Goal: Browse casually: Explore the website without a specific task or goal

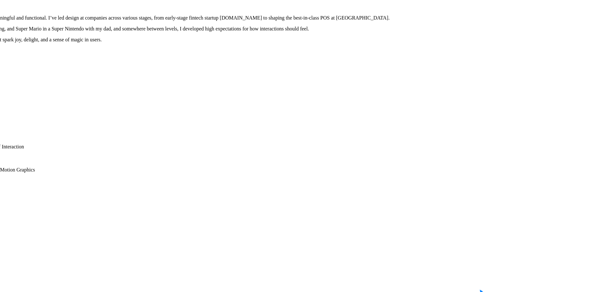
drag, startPoint x: 517, startPoint y: 144, endPoint x: 387, endPoint y: 103, distance: 136.3
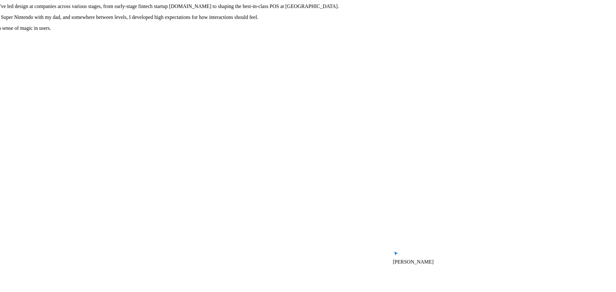
drag, startPoint x: 387, startPoint y: 103, endPoint x: 309, endPoint y: 83, distance: 81.1
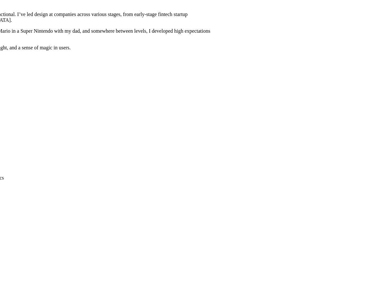
drag, startPoint x: 291, startPoint y: 130, endPoint x: 141, endPoint y: 81, distance: 157.2
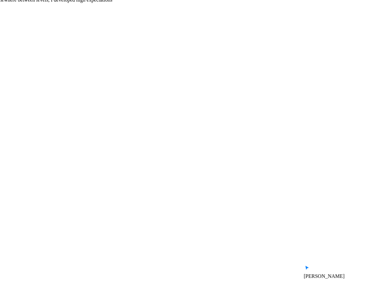
drag, startPoint x: 339, startPoint y: 150, endPoint x: 206, endPoint y: 109, distance: 139.2
drag, startPoint x: 249, startPoint y: 112, endPoint x: 274, endPoint y: 110, distance: 25.1
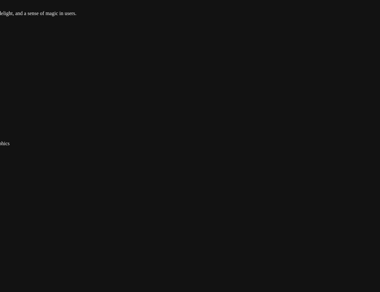
drag, startPoint x: 161, startPoint y: 178, endPoint x: 247, endPoint y: 192, distance: 87.5
drag, startPoint x: 246, startPoint y: 196, endPoint x: 169, endPoint y: 188, distance: 77.4
drag, startPoint x: 277, startPoint y: 100, endPoint x: 222, endPoint y: 218, distance: 130.3
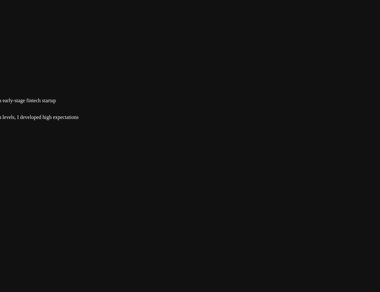
drag, startPoint x: 266, startPoint y: 111, endPoint x: 294, endPoint y: -12, distance: 125.3
drag, startPoint x: 296, startPoint y: 157, endPoint x: 287, endPoint y: 29, distance: 128.3
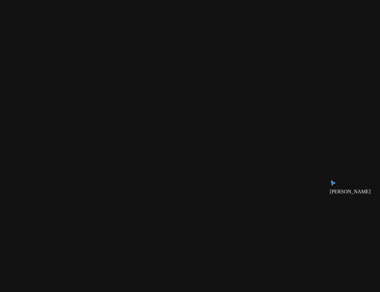
drag, startPoint x: 287, startPoint y: 29, endPoint x: 321, endPoint y: 51, distance: 40.7
drag, startPoint x: 195, startPoint y: 133, endPoint x: 227, endPoint y: 142, distance: 33.2
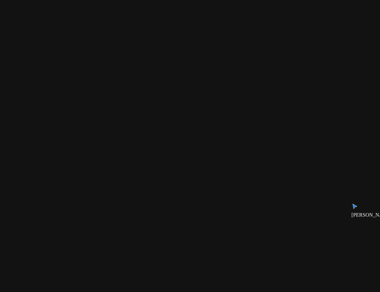
drag, startPoint x: 332, startPoint y: 183, endPoint x: 267, endPoint y: 182, distance: 65.5
drag, startPoint x: 196, startPoint y: 51, endPoint x: 245, endPoint y: 90, distance: 62.5
drag, startPoint x: 177, startPoint y: 189, endPoint x: 118, endPoint y: 190, distance: 59.4
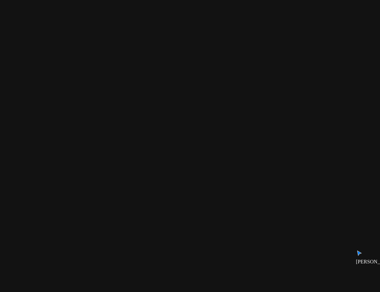
drag, startPoint x: 122, startPoint y: 187, endPoint x: 170, endPoint y: 291, distance: 114.0
drag, startPoint x: 351, startPoint y: 138, endPoint x: 194, endPoint y: 267, distance: 202.7
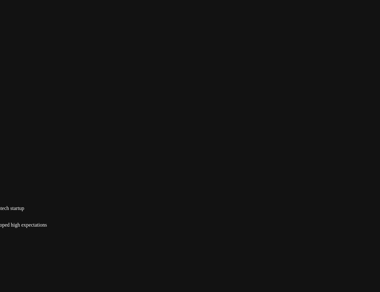
drag, startPoint x: 228, startPoint y: 131, endPoint x: 217, endPoint y: 253, distance: 122.5
drag, startPoint x: 348, startPoint y: 98, endPoint x: 327, endPoint y: 152, distance: 58.6
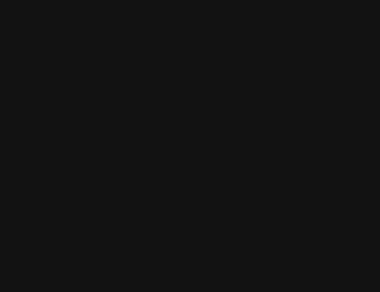
drag, startPoint x: 190, startPoint y: 109, endPoint x: 410, endPoint y: 126, distance: 220.8
drag, startPoint x: 210, startPoint y: 141, endPoint x: 412, endPoint y: 135, distance: 202.2
drag, startPoint x: 299, startPoint y: 153, endPoint x: 353, endPoint y: 158, distance: 53.4
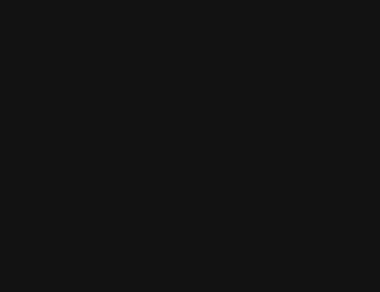
drag, startPoint x: 201, startPoint y: 94, endPoint x: 351, endPoint y: 105, distance: 151.2
drag, startPoint x: 281, startPoint y: 136, endPoint x: 111, endPoint y: -3, distance: 219.8
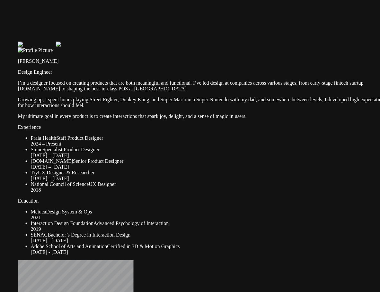
drag, startPoint x: 132, startPoint y: 72, endPoint x: 39, endPoint y: 1, distance: 116.8
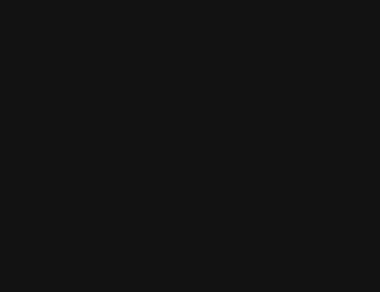
drag, startPoint x: 361, startPoint y: 213, endPoint x: 141, endPoint y: 60, distance: 267.7
drag, startPoint x: 164, startPoint y: 107, endPoint x: 211, endPoint y: 140, distance: 57.5
drag, startPoint x: 296, startPoint y: 75, endPoint x: 256, endPoint y: 100, distance: 47.3
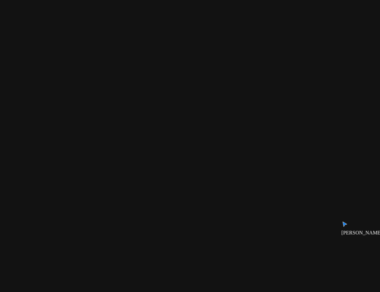
drag, startPoint x: 314, startPoint y: 200, endPoint x: 293, endPoint y: 205, distance: 21.2
drag, startPoint x: 322, startPoint y: 175, endPoint x: 134, endPoint y: 172, distance: 188.0
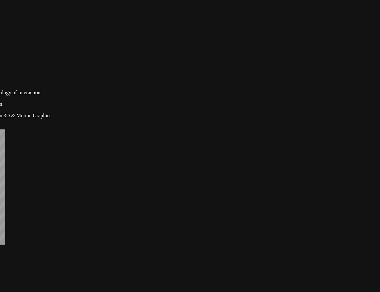
drag, startPoint x: 250, startPoint y: 163, endPoint x: 326, endPoint y: 158, distance: 76.5
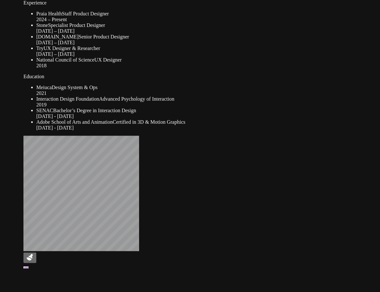
drag, startPoint x: 264, startPoint y: 170, endPoint x: 397, endPoint y: 176, distance: 133.0
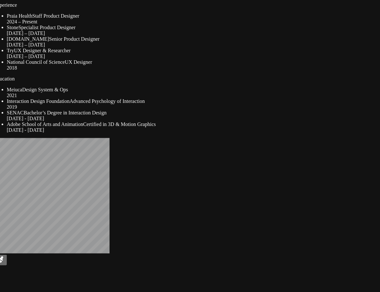
drag, startPoint x: 300, startPoint y: 162, endPoint x: 291, endPoint y: 163, distance: 9.0
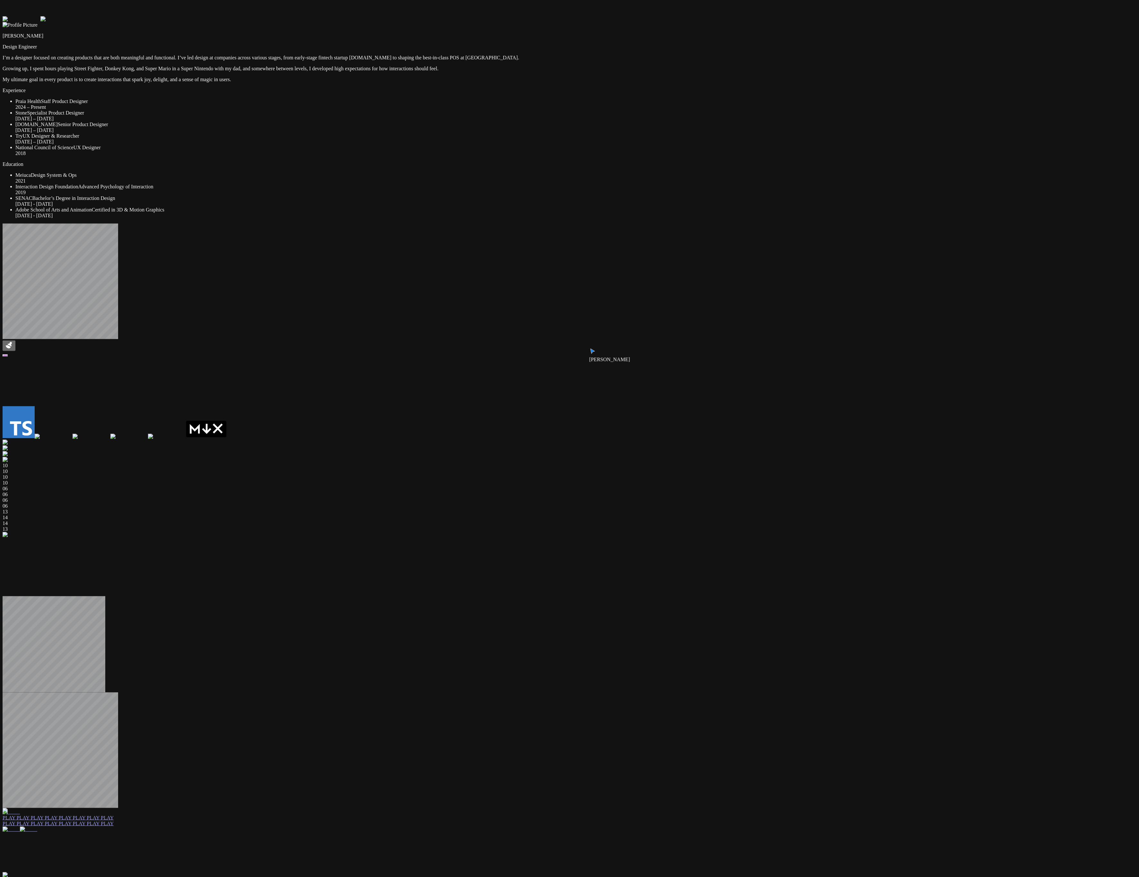
drag, startPoint x: 291, startPoint y: 163, endPoint x: 873, endPoint y: 488, distance: 666.8
click at [379, 292] on div "Andre Andre Souza Design Engineer I’m a designer focused on creating products t…" at bounding box center [570, 831] width 1134 height 1661
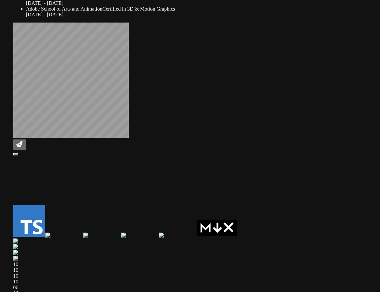
drag, startPoint x: 297, startPoint y: 214, endPoint x: 308, endPoint y: 98, distance: 116.7
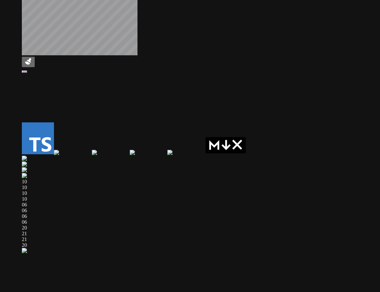
drag, startPoint x: 321, startPoint y: 141, endPoint x: 323, endPoint y: 87, distance: 54.6
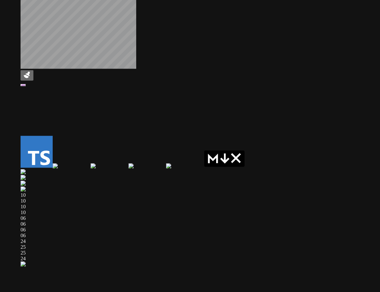
drag, startPoint x: 272, startPoint y: 116, endPoint x: 272, endPoint y: 131, distance: 15.1
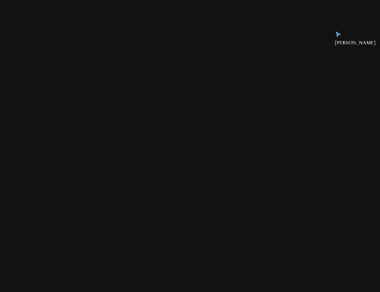
drag, startPoint x: 323, startPoint y: 93, endPoint x: 38, endPoint y: 68, distance: 286.0
drag, startPoint x: 224, startPoint y: 103, endPoint x: 166, endPoint y: 200, distance: 112.7
drag, startPoint x: 247, startPoint y: 197, endPoint x: 238, endPoint y: 245, distance: 49.2
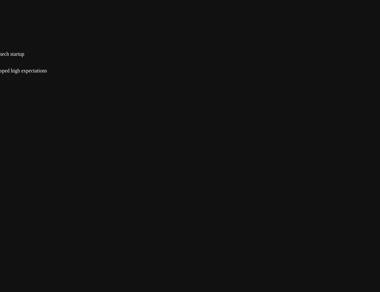
drag, startPoint x: 200, startPoint y: 68, endPoint x: 203, endPoint y: 176, distance: 107.5
drag, startPoint x: 187, startPoint y: 226, endPoint x: 186, endPoint y: 234, distance: 8.4
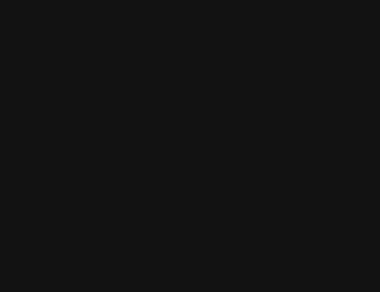
drag, startPoint x: 172, startPoint y: 167, endPoint x: 172, endPoint y: 245, distance: 78.6
drag, startPoint x: 178, startPoint y: 141, endPoint x: 151, endPoint y: 183, distance: 50.6
drag, startPoint x: 202, startPoint y: 110, endPoint x: 428, endPoint y: 90, distance: 227.0
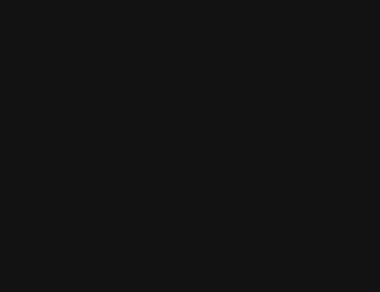
drag, startPoint x: 324, startPoint y: 107, endPoint x: 364, endPoint y: 107, distance: 40.7
drag, startPoint x: 135, startPoint y: 143, endPoint x: 364, endPoint y: 127, distance: 229.6
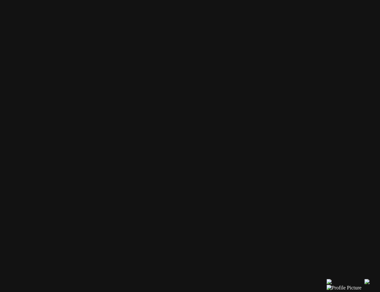
drag, startPoint x: 154, startPoint y: 91, endPoint x: 316, endPoint y: 124, distance: 165.0
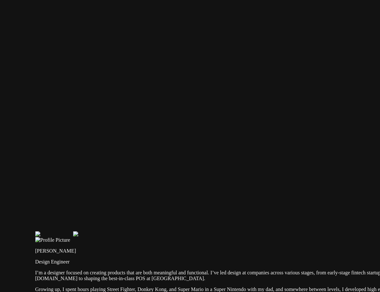
drag, startPoint x: 242, startPoint y: 117, endPoint x: 0, endPoint y: 69, distance: 247.0
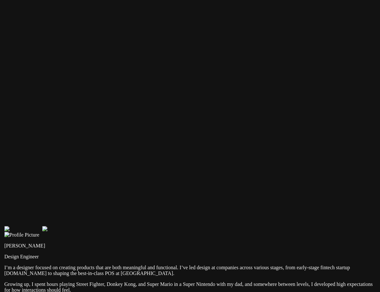
drag, startPoint x: 322, startPoint y: 87, endPoint x: 86, endPoint y: 106, distance: 236.9
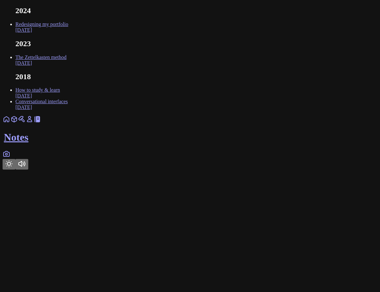
click at [9, 157] on icon at bounding box center [7, 153] width 6 height 5
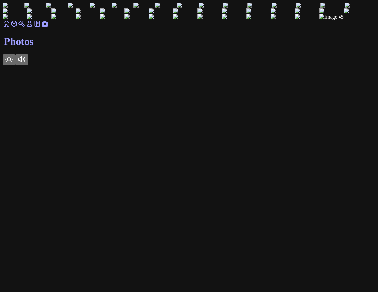
click at [41, 28] on icon at bounding box center [37, 24] width 8 height 8
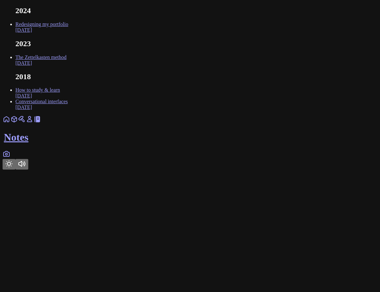
click at [33, 123] on icon at bounding box center [30, 120] width 8 height 8
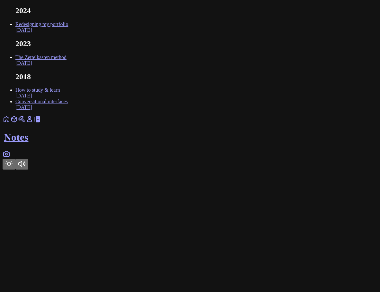
click at [10, 158] on icon at bounding box center [7, 154] width 8 height 8
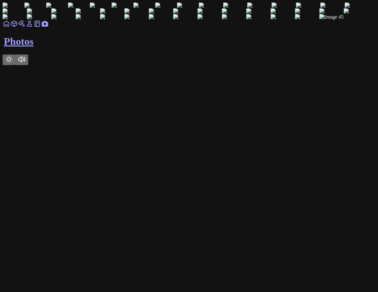
click at [192, 65] on div "Photos" at bounding box center [189, 42] width 373 height 45
click at [40, 27] on icon at bounding box center [37, 23] width 5 height 5
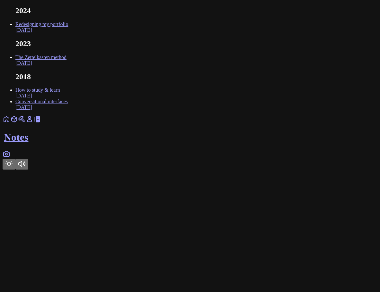
click at [33, 123] on icon at bounding box center [30, 120] width 8 height 8
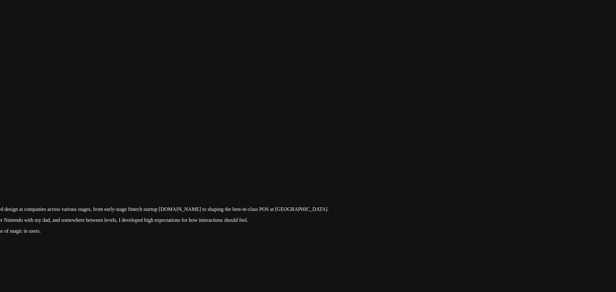
drag, startPoint x: 441, startPoint y: 17, endPoint x: 250, endPoint y: 168, distance: 242.6
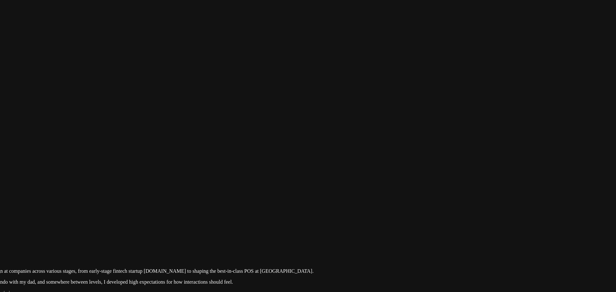
drag, startPoint x: 491, startPoint y: 114, endPoint x: 395, endPoint y: 176, distance: 114.2
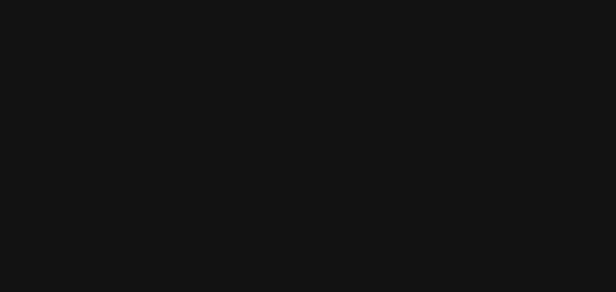
drag, startPoint x: 445, startPoint y: 117, endPoint x: 504, endPoint y: 207, distance: 107.0
drag, startPoint x: 330, startPoint y: 254, endPoint x: 325, endPoint y: 253, distance: 4.2
type input "0.35"
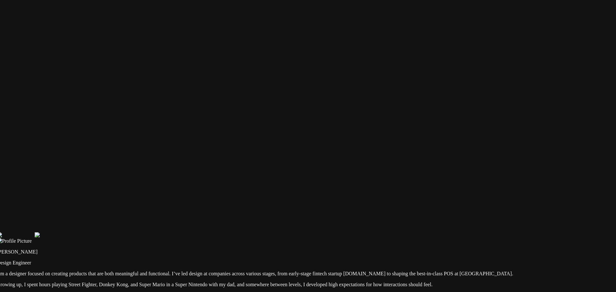
drag, startPoint x: 400, startPoint y: 101, endPoint x: 425, endPoint y: 93, distance: 25.9
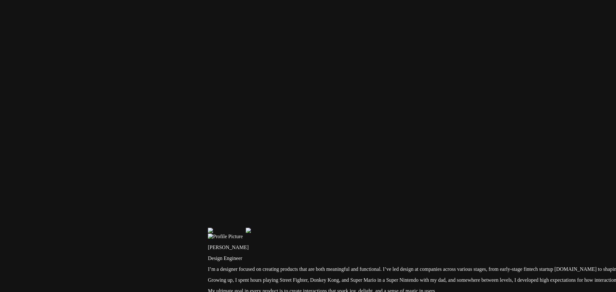
drag, startPoint x: 149, startPoint y: 183, endPoint x: 393, endPoint y: 181, distance: 244.8
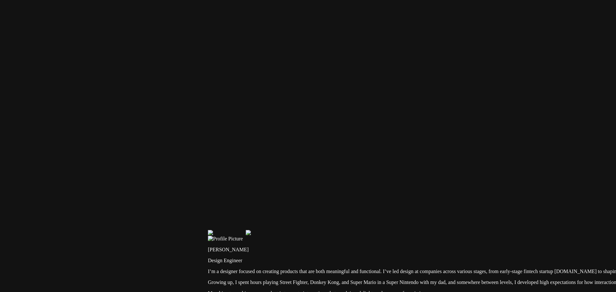
drag, startPoint x: 367, startPoint y: 205, endPoint x: 311, endPoint y: 61, distance: 155.0
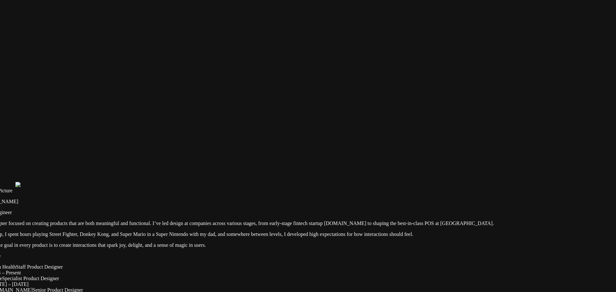
drag, startPoint x: 373, startPoint y: 85, endPoint x: 224, endPoint y: 159, distance: 166.0
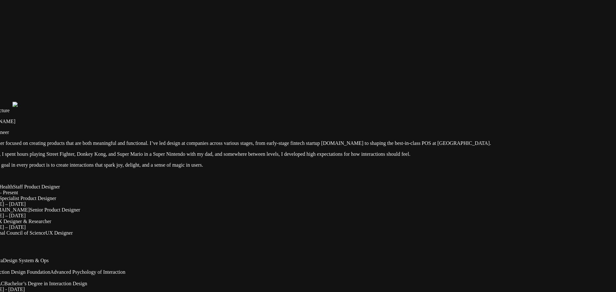
drag, startPoint x: 275, startPoint y: 161, endPoint x: 272, endPoint y: 81, distance: 80.3
click at [352, 131] on div "Andre Souza Design Engineer" at bounding box center [280, 122] width 611 height 28
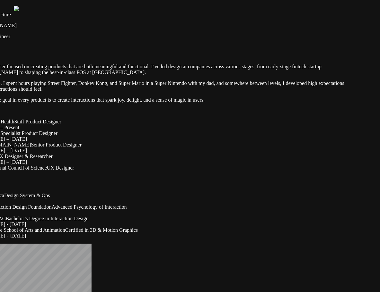
drag, startPoint x: 270, startPoint y: 82, endPoint x: 274, endPoint y: 142, distance: 59.8
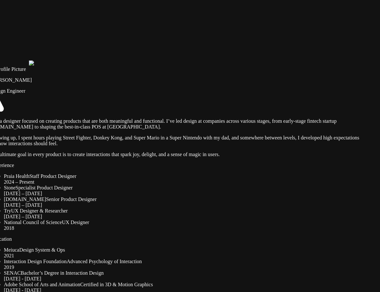
drag, startPoint x: 268, startPoint y: 106, endPoint x: 267, endPoint y: 126, distance: 20.6
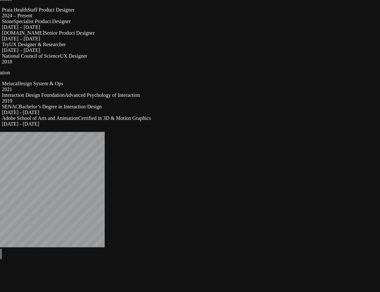
drag, startPoint x: 289, startPoint y: 202, endPoint x: 287, endPoint y: 40, distance: 162.7
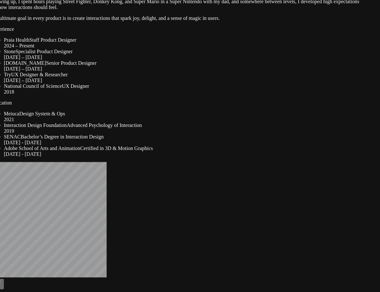
drag, startPoint x: 287, startPoint y: 40, endPoint x: 289, endPoint y: 70, distance: 30.2
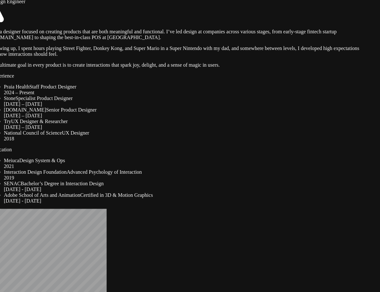
drag, startPoint x: 289, startPoint y: 70, endPoint x: 289, endPoint y: 117, distance: 46.8
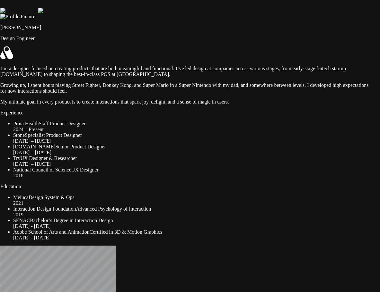
drag, startPoint x: 289, startPoint y: 88, endPoint x: 304, endPoint y: 141, distance: 54.8
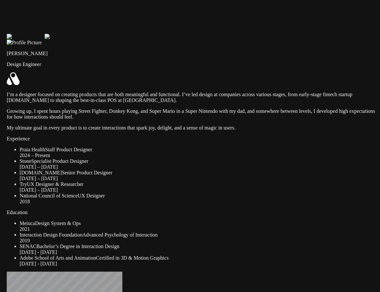
drag, startPoint x: 294, startPoint y: 151, endPoint x: 297, endPoint y: 176, distance: 24.8
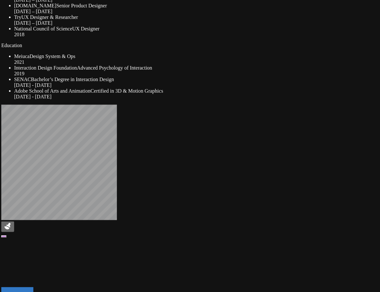
drag, startPoint x: 297, startPoint y: 188, endPoint x: 290, endPoint y: 168, distance: 21.1
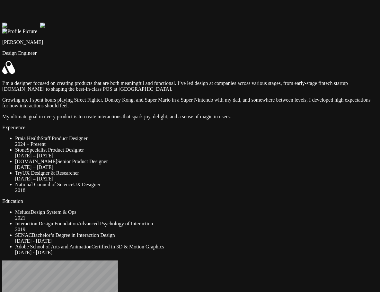
drag, startPoint x: 295, startPoint y: 125, endPoint x: 296, endPoint y: 132, distance: 7.0
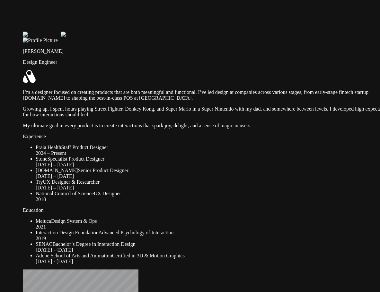
drag, startPoint x: 296, startPoint y: 161, endPoint x: 316, endPoint y: 170, distance: 22.4
drag, startPoint x: 278, startPoint y: 120, endPoint x: 286, endPoint y: 117, distance: 7.9
click at [286, 117] on p "Growing up, I spent hours playing Street Fighter, Donkey Kong, and Super Mario …" at bounding box center [210, 112] width 374 height 12
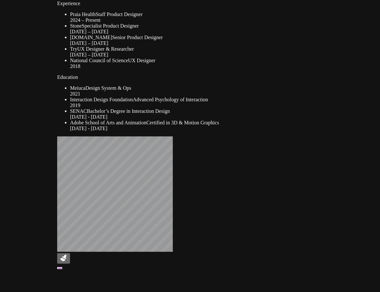
drag, startPoint x: 313, startPoint y: 148, endPoint x: 339, endPoint y: 17, distance: 133.0
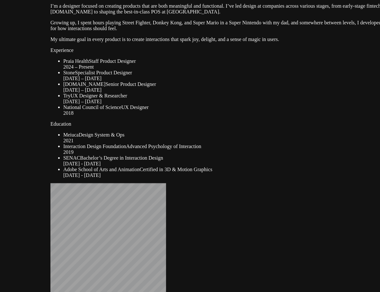
drag, startPoint x: 319, startPoint y: 132, endPoint x: 372, endPoint y: 101, distance: 61.1
click at [309, 116] on div "Experience Praia Health Staff Product Designer 2024 – Present Stone Specialist …" at bounding box center [237, 81] width 374 height 69
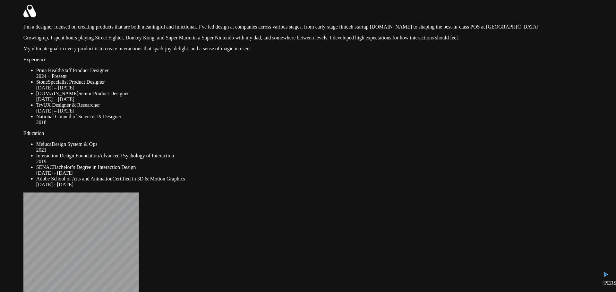
drag, startPoint x: 429, startPoint y: 65, endPoint x: 382, endPoint y: 121, distance: 73.1
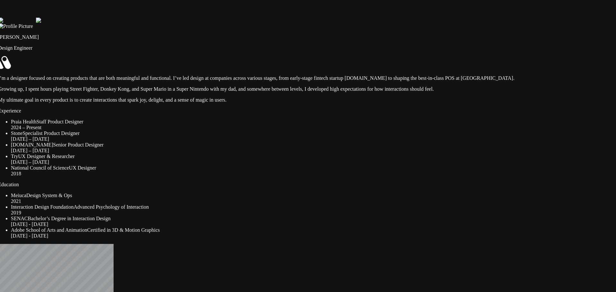
drag, startPoint x: 412, startPoint y: 142, endPoint x: 407, endPoint y: 142, distance: 4.5
drag, startPoint x: 143, startPoint y: 87, endPoint x: 157, endPoint y: 87, distance: 13.8
drag, startPoint x: 134, startPoint y: 104, endPoint x: 210, endPoint y: 109, distance: 75.9
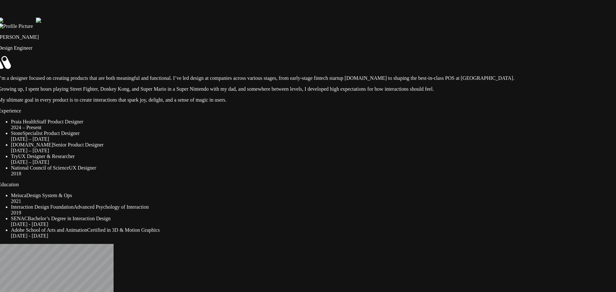
drag, startPoint x: 432, startPoint y: 126, endPoint x: 382, endPoint y: 90, distance: 60.8
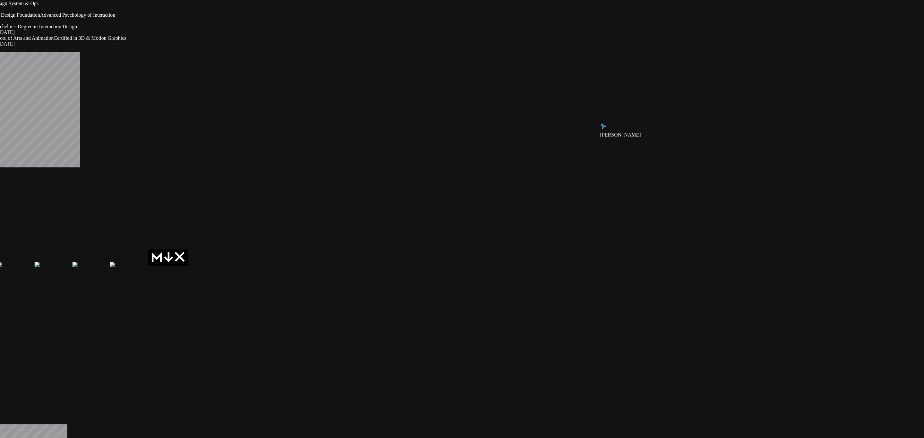
drag, startPoint x: 585, startPoint y: 326, endPoint x: 547, endPoint y: 161, distance: 169.6
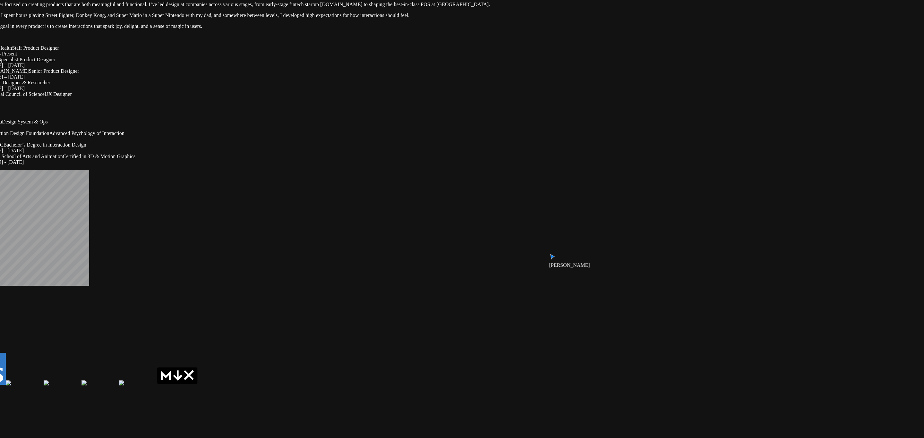
drag, startPoint x: 718, startPoint y: 184, endPoint x: 870, endPoint y: 284, distance: 182.1
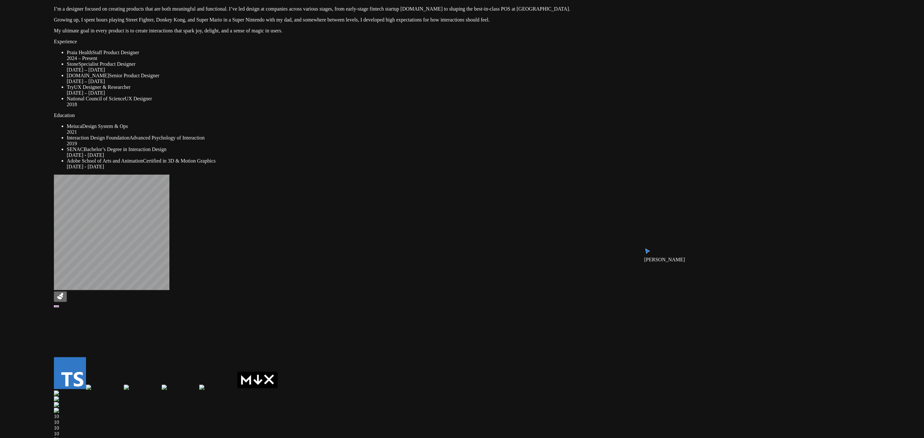
drag, startPoint x: 340, startPoint y: 271, endPoint x: 425, endPoint y: 345, distance: 112.2
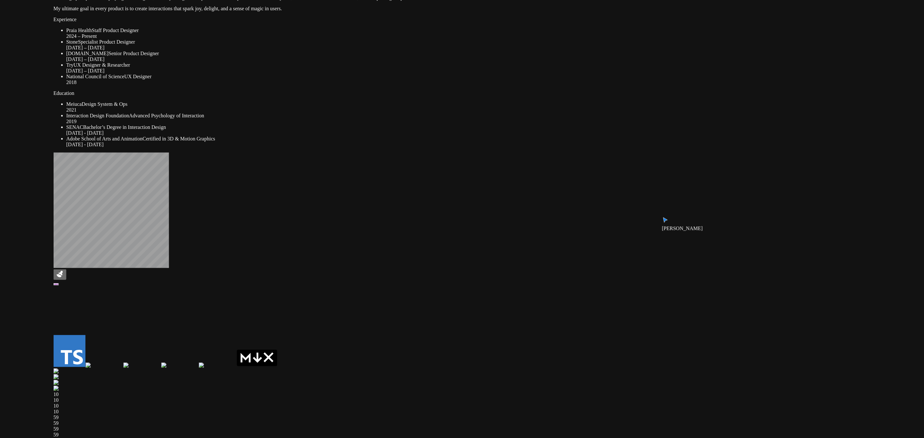
drag, startPoint x: 327, startPoint y: 344, endPoint x: 338, endPoint y: 161, distance: 183.5
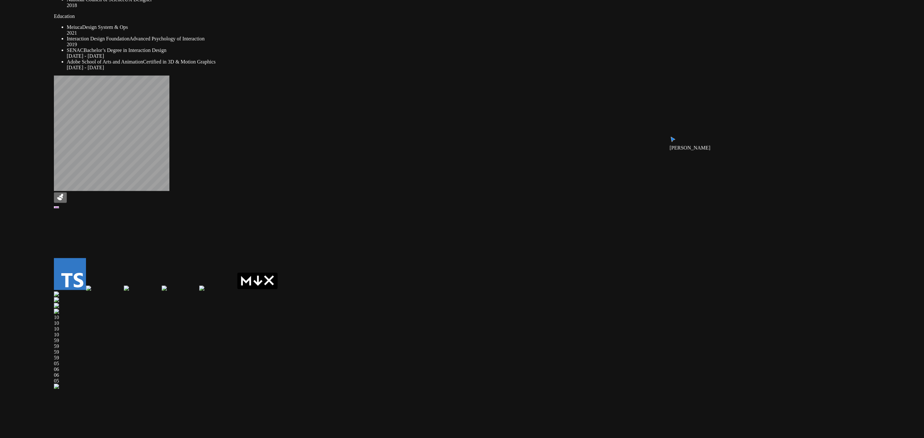
drag, startPoint x: 338, startPoint y: 223, endPoint x: 288, endPoint y: 169, distance: 73.3
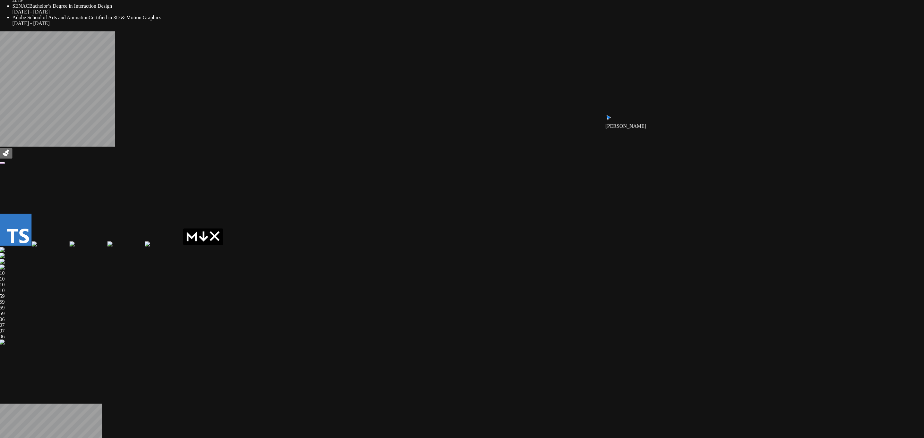
drag, startPoint x: 513, startPoint y: 244, endPoint x: 321, endPoint y: 337, distance: 213.8
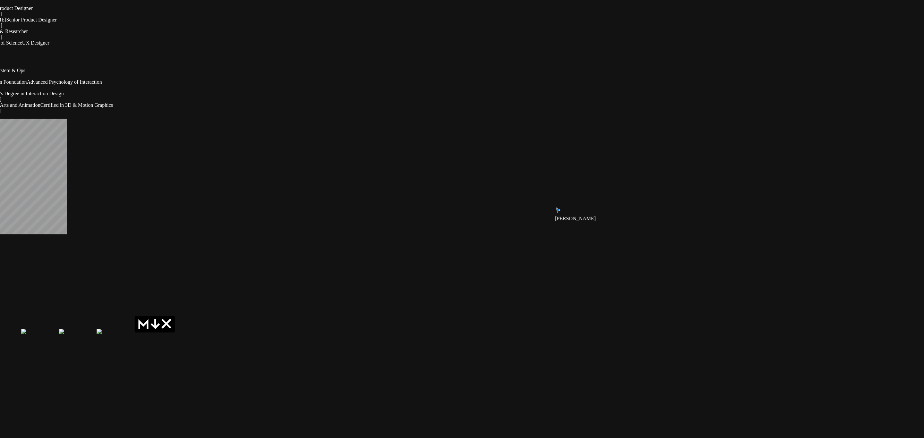
drag, startPoint x: 505, startPoint y: 319, endPoint x: 505, endPoint y: 329, distance: 9.6
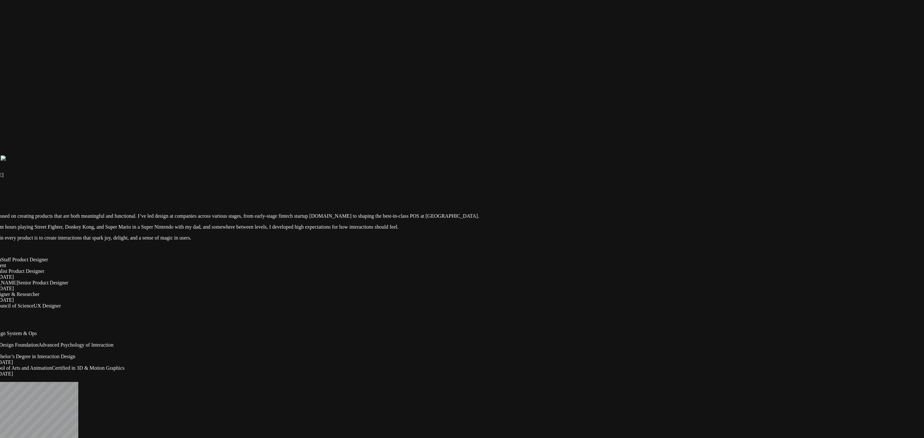
drag, startPoint x: 510, startPoint y: 102, endPoint x: 522, endPoint y: 239, distance: 136.8
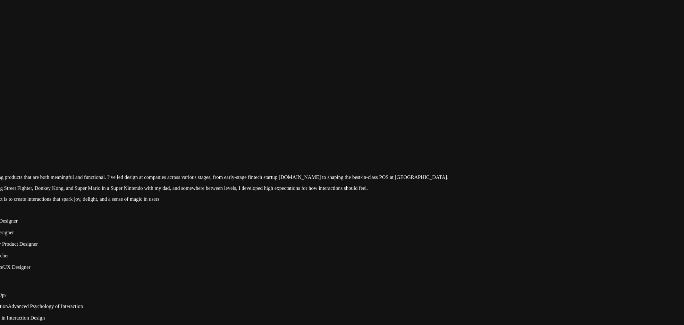
drag, startPoint x: 339, startPoint y: 243, endPoint x: 438, endPoint y: 135, distance: 146.3
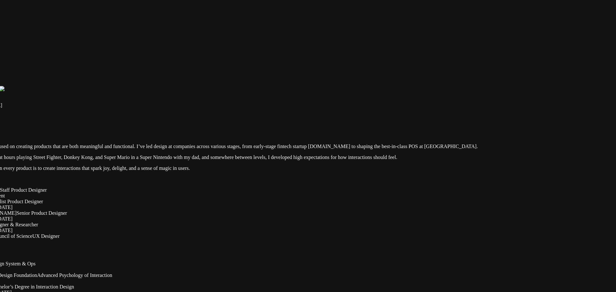
drag, startPoint x: 390, startPoint y: 118, endPoint x: 401, endPoint y: 105, distance: 17.1
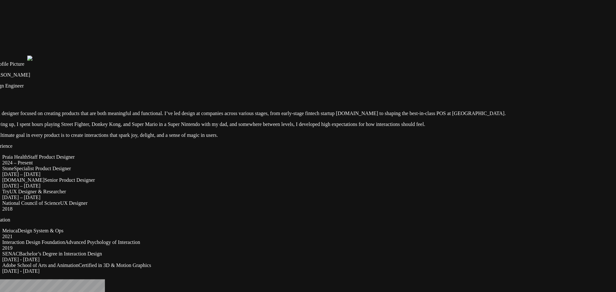
drag, startPoint x: 382, startPoint y: 68, endPoint x: 396, endPoint y: 56, distance: 18.7
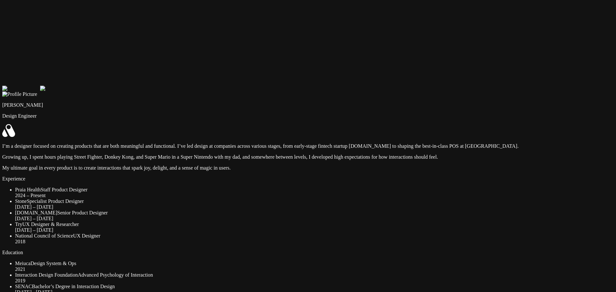
drag, startPoint x: 381, startPoint y: 60, endPoint x: 394, endPoint y: 91, distance: 34.1
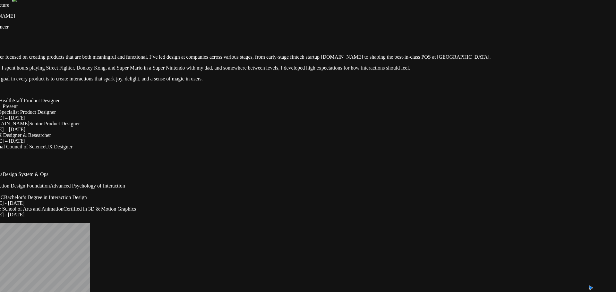
drag, startPoint x: 421, startPoint y: 197, endPoint x: 392, endPoint y: 101, distance: 100.1
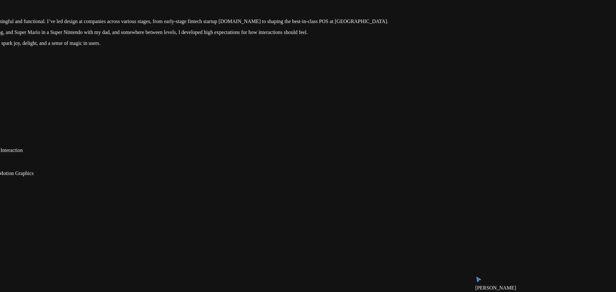
drag, startPoint x: 537, startPoint y: 155, endPoint x: 390, endPoint y: 118, distance: 151.2
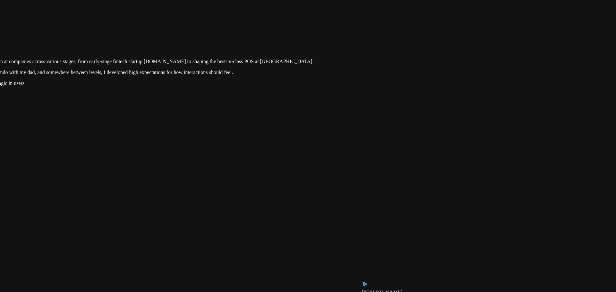
drag, startPoint x: 334, startPoint y: 102, endPoint x: 304, endPoint y: 127, distance: 38.5
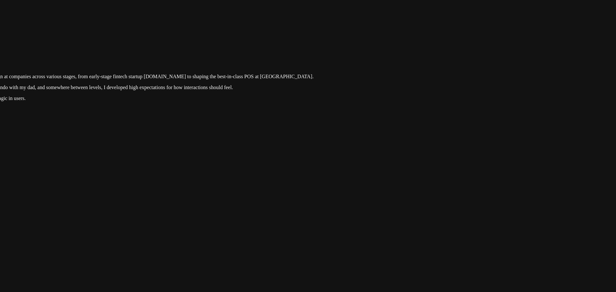
drag, startPoint x: 400, startPoint y: 75, endPoint x: 374, endPoint y: 84, distance: 28.1
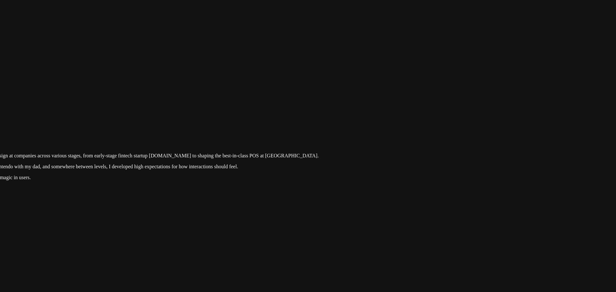
drag, startPoint x: 349, startPoint y: 92, endPoint x: 362, endPoint y: 153, distance: 62.3
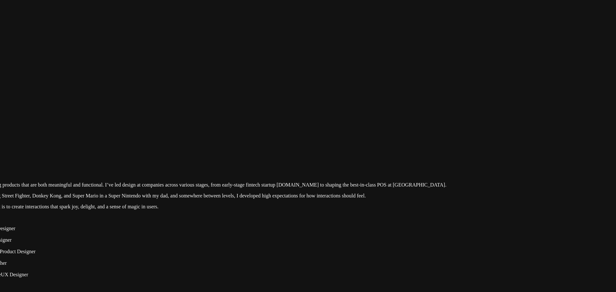
drag, startPoint x: 362, startPoint y: 153, endPoint x: 481, endPoint y: 177, distance: 121.2
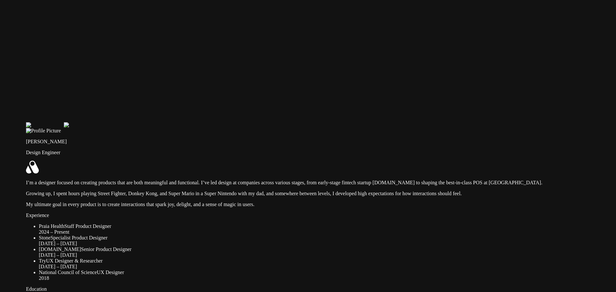
drag, startPoint x: 255, startPoint y: 93, endPoint x: 346, endPoint y: 89, distance: 90.9
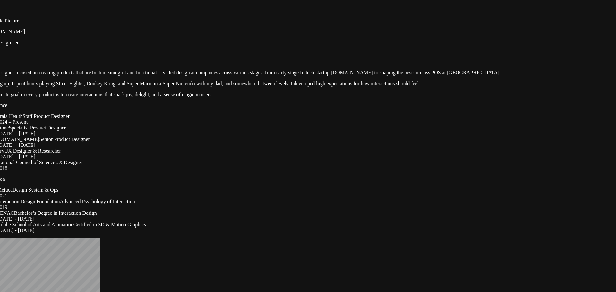
drag, startPoint x: 431, startPoint y: 90, endPoint x: 407, endPoint y: 71, distance: 30.6
click at [22, 12] on img at bounding box center [3, 9] width 38 height 6
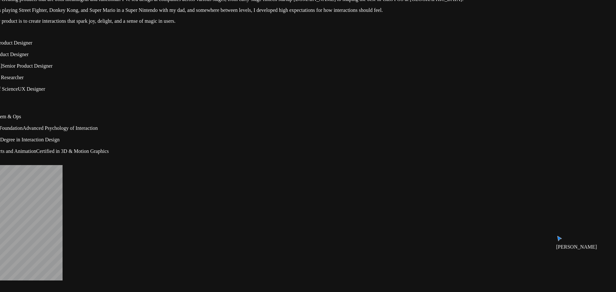
drag, startPoint x: 405, startPoint y: 73, endPoint x: 366, endPoint y: 6, distance: 76.6
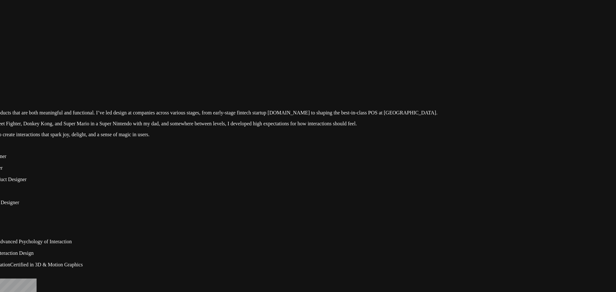
drag, startPoint x: 365, startPoint y: 24, endPoint x: 338, endPoint y: 128, distance: 108.1
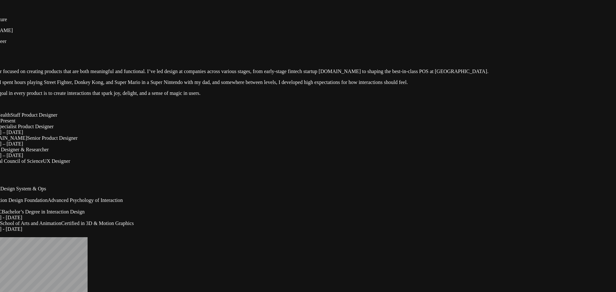
drag, startPoint x: 338, startPoint y: 128, endPoint x: 391, endPoint y: 80, distance: 72.5
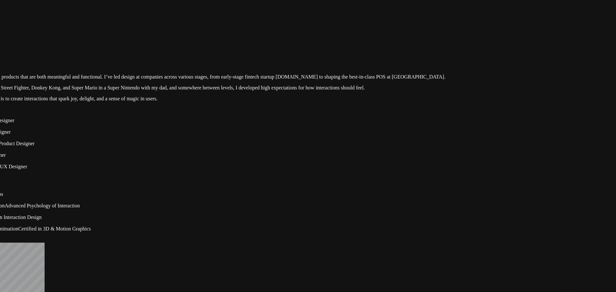
drag, startPoint x: 378, startPoint y: 96, endPoint x: 361, endPoint y: 73, distance: 28.9
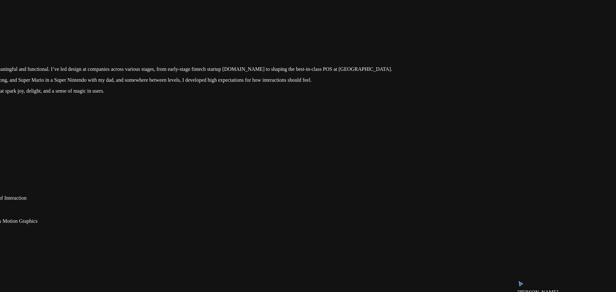
drag, startPoint x: 363, startPoint y: 73, endPoint x: 310, endPoint y: 65, distance: 53.8
drag, startPoint x: 313, startPoint y: 65, endPoint x: 261, endPoint y: 50, distance: 54.3
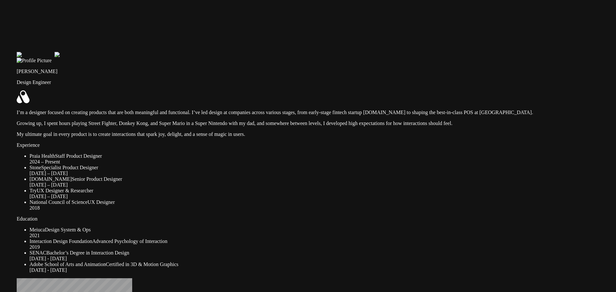
drag, startPoint x: 261, startPoint y: 50, endPoint x: 464, endPoint y: 133, distance: 219.4
click at [55, 58] on img at bounding box center [36, 55] width 38 height 6
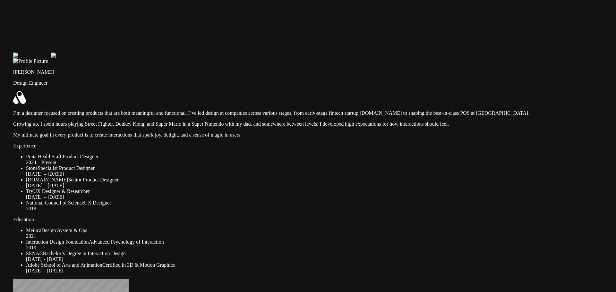
drag, startPoint x: 464, startPoint y: 133, endPoint x: 443, endPoint y: 129, distance: 21.9
click at [51, 58] on img at bounding box center [32, 56] width 38 height 6
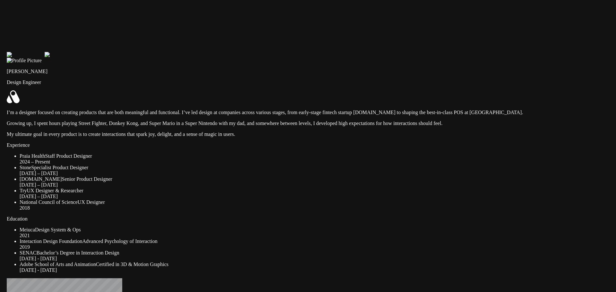
drag, startPoint x: 395, startPoint y: 124, endPoint x: 391, endPoint y: 123, distance: 4.2
click at [45, 58] on img at bounding box center [26, 55] width 38 height 6
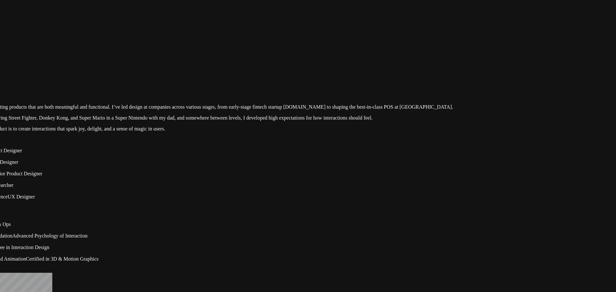
drag, startPoint x: 360, startPoint y: 124, endPoint x: 346, endPoint y: 121, distance: 14.9
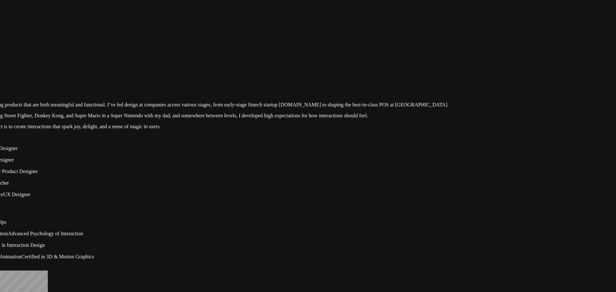
drag, startPoint x: 374, startPoint y: 118, endPoint x: 338, endPoint y: 105, distance: 39.2
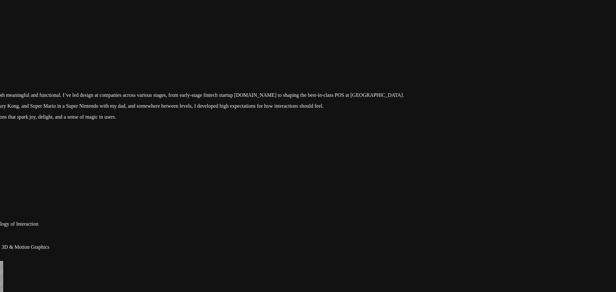
drag, startPoint x: 341, startPoint y: 101, endPoint x: 321, endPoint y: 102, distance: 19.6
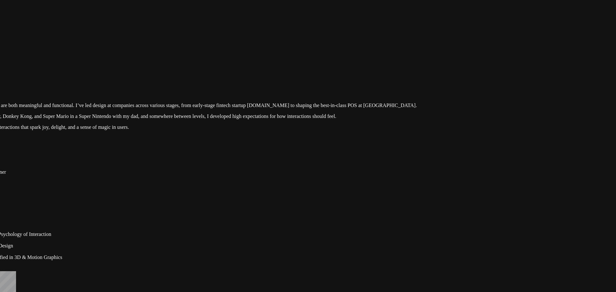
drag, startPoint x: 308, startPoint y: 102, endPoint x: 354, endPoint y: 126, distance: 51.7
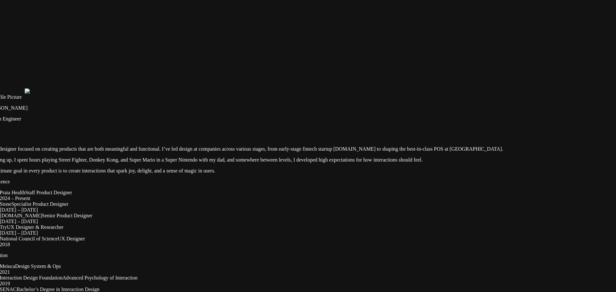
drag, startPoint x: 376, startPoint y: 140, endPoint x: 458, endPoint y: 167, distance: 85.9
click at [25, 94] on img at bounding box center [6, 92] width 38 height 6
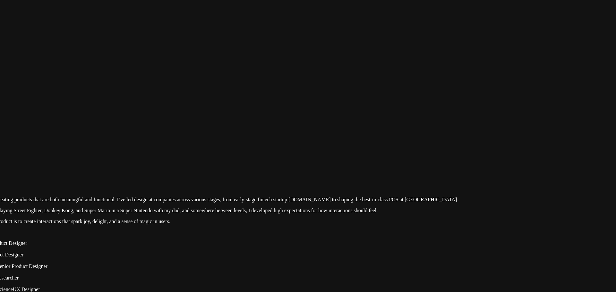
drag, startPoint x: 362, startPoint y: 44, endPoint x: 310, endPoint y: 65, distance: 55.5
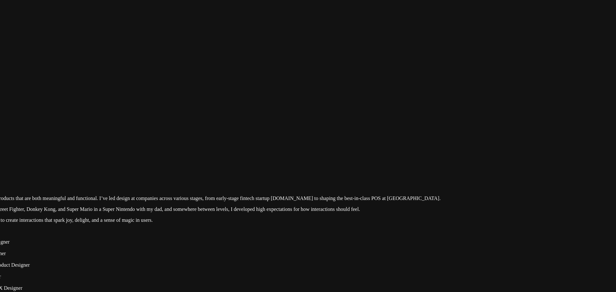
drag, startPoint x: 296, startPoint y: 66, endPoint x: 270, endPoint y: 49, distance: 31.4
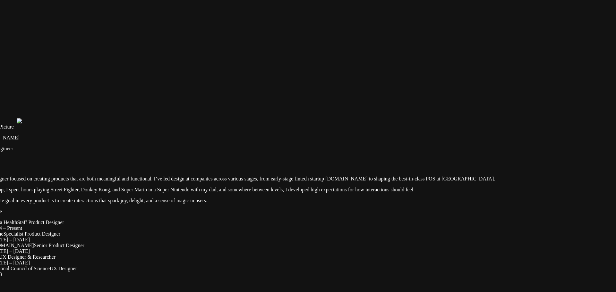
drag, startPoint x: 268, startPoint y: 48, endPoint x: 371, endPoint y: 39, distance: 102.7
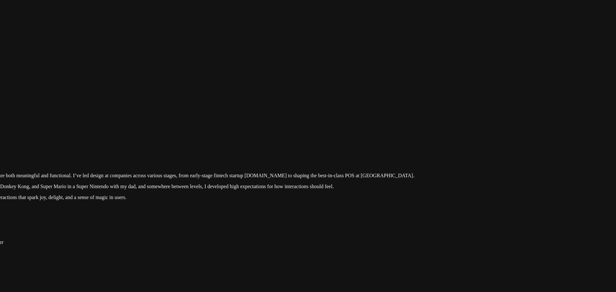
drag, startPoint x: 380, startPoint y: 40, endPoint x: 256, endPoint y: 38, distance: 124.2
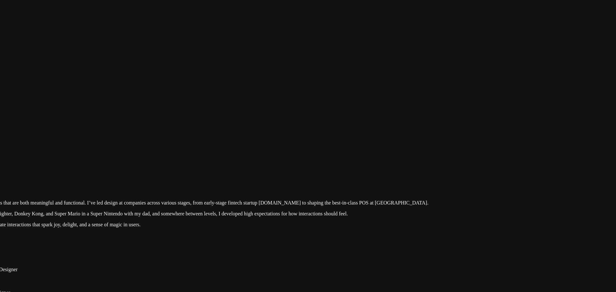
drag, startPoint x: 261, startPoint y: 41, endPoint x: 334, endPoint y: 95, distance: 90.9
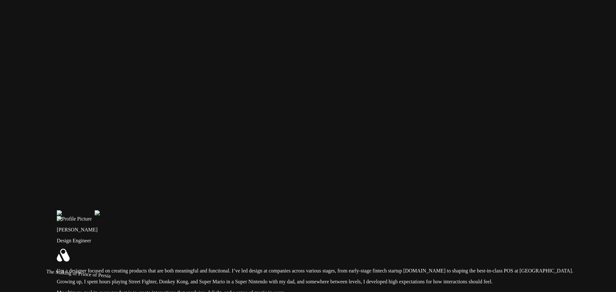
drag, startPoint x: 302, startPoint y: 54, endPoint x: 363, endPoint y: 83, distance: 67.3
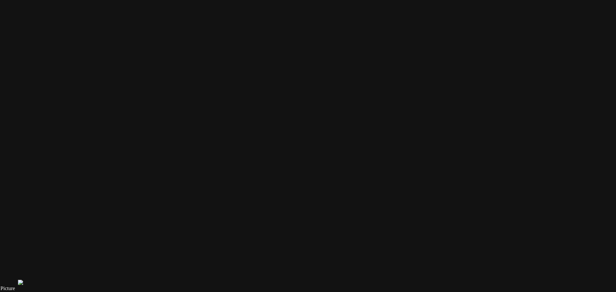
drag, startPoint x: 356, startPoint y: 81, endPoint x: 291, endPoint y: 161, distance: 102.7
drag, startPoint x: 155, startPoint y: 83, endPoint x: 280, endPoint y: 68, distance: 126.4
drag, startPoint x: 244, startPoint y: 166, endPoint x: 369, endPoint y: 104, distance: 138.9
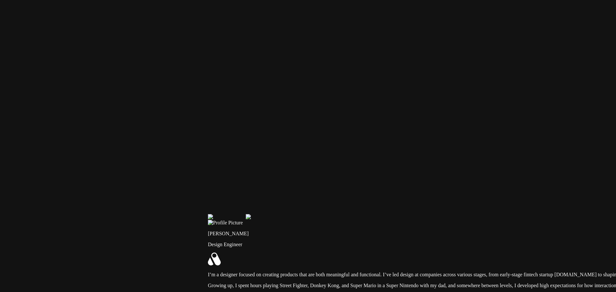
drag, startPoint x: 142, startPoint y: 172, endPoint x: 58, endPoint y: 62, distance: 138.8
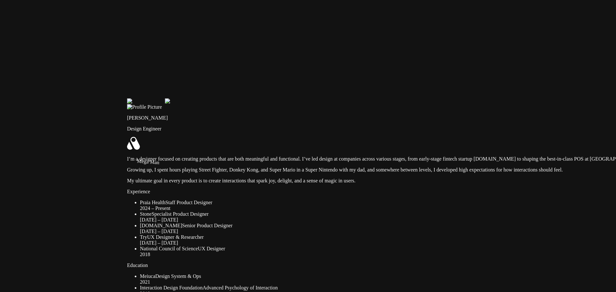
drag, startPoint x: 20, startPoint y: 93, endPoint x: 39, endPoint y: 58, distance: 39.8
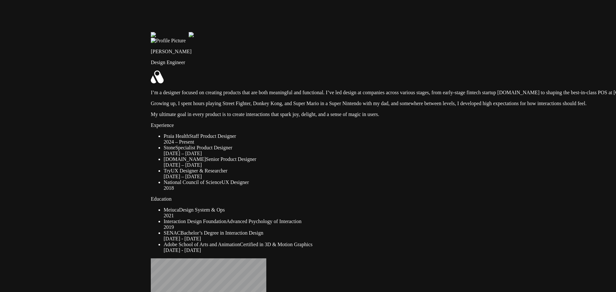
drag, startPoint x: 40, startPoint y: 144, endPoint x: 47, endPoint y: 42, distance: 102.0
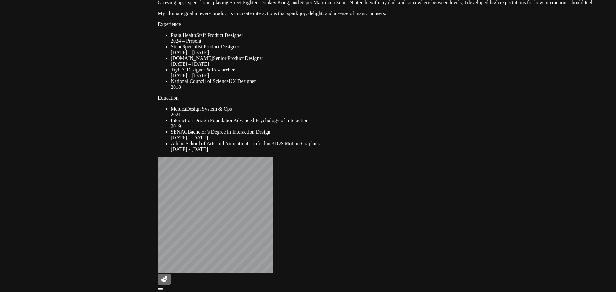
drag, startPoint x: 99, startPoint y: 174, endPoint x: 73, endPoint y: 62, distance: 114.4
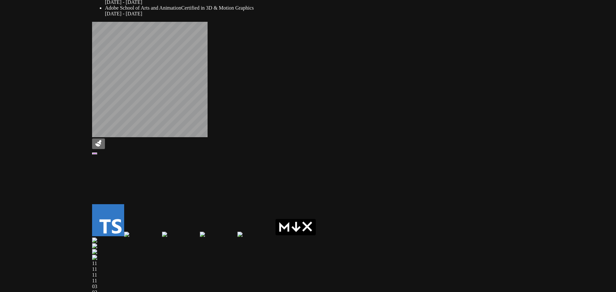
drag, startPoint x: 144, startPoint y: 123, endPoint x: 106, endPoint y: 100, distance: 44.5
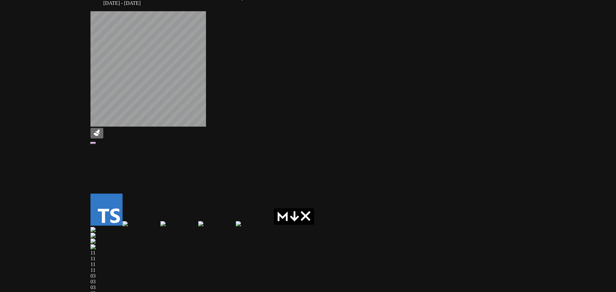
drag, startPoint x: 116, startPoint y: 165, endPoint x: 57, endPoint y: 59, distance: 121.2
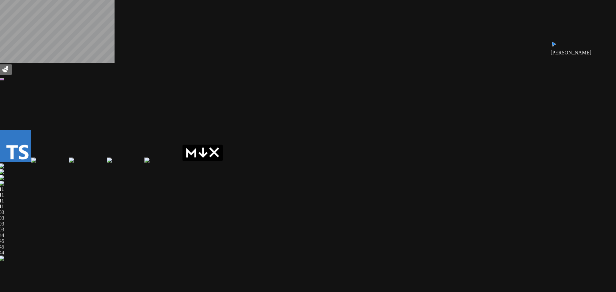
drag, startPoint x: 105, startPoint y: 139, endPoint x: 82, endPoint y: 116, distance: 32.0
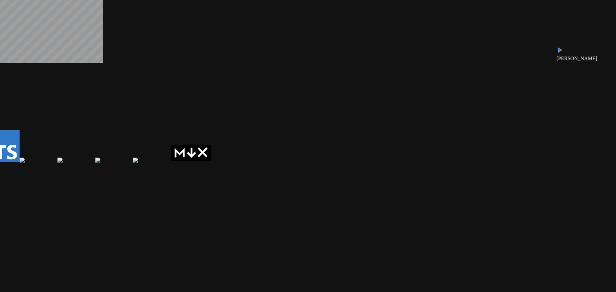
drag, startPoint x: 188, startPoint y: 126, endPoint x: 67, endPoint y: 140, distance: 121.8
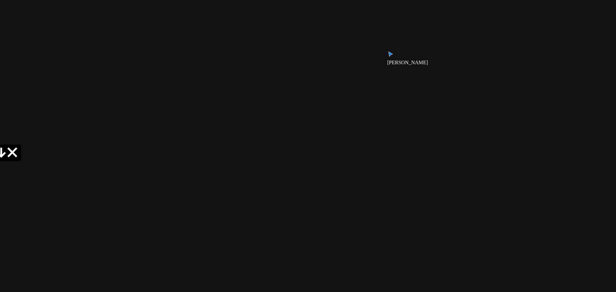
drag, startPoint x: 291, startPoint y: 152, endPoint x: 231, endPoint y: 154, distance: 60.0
drag, startPoint x: 407, startPoint y: 226, endPoint x: 386, endPoint y: 187, distance: 43.8
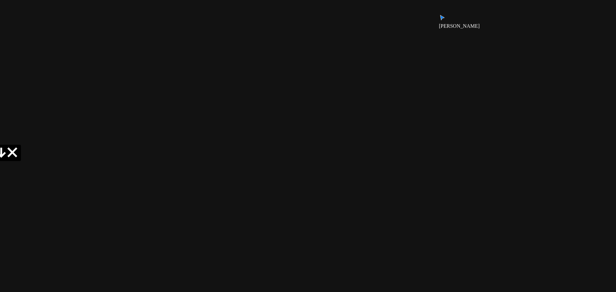
drag, startPoint x: 455, startPoint y: 143, endPoint x: 351, endPoint y: 119, distance: 107.3
drag, startPoint x: 312, startPoint y: 109, endPoint x: 379, endPoint y: 88, distance: 70.2
drag, startPoint x: 456, startPoint y: 159, endPoint x: 405, endPoint y: 149, distance: 52.0
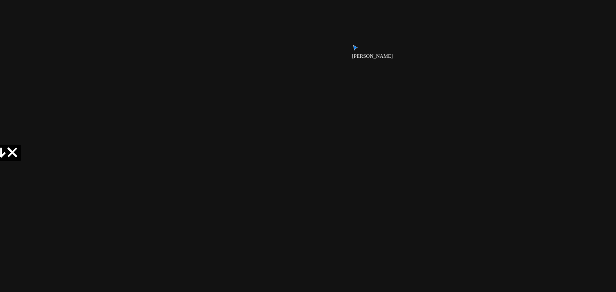
drag, startPoint x: 442, startPoint y: 134, endPoint x: 369, endPoint y: 113, distance: 75.8
drag, startPoint x: 368, startPoint y: 127, endPoint x: 310, endPoint y: 248, distance: 134.2
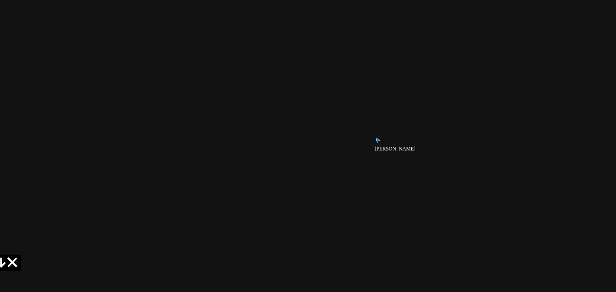
drag, startPoint x: 411, startPoint y: 172, endPoint x: 370, endPoint y: 185, distance: 42.3
drag, startPoint x: 370, startPoint y: 185, endPoint x: 356, endPoint y: 307, distance: 123.4
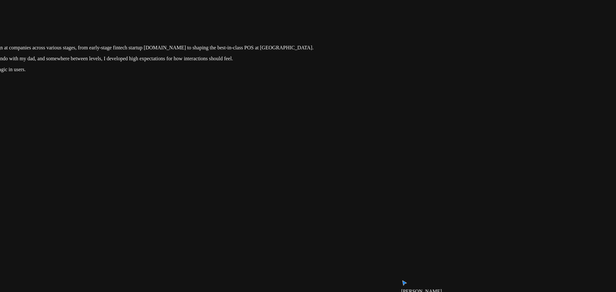
drag, startPoint x: 438, startPoint y: 180, endPoint x: 413, endPoint y: 244, distance: 69.1
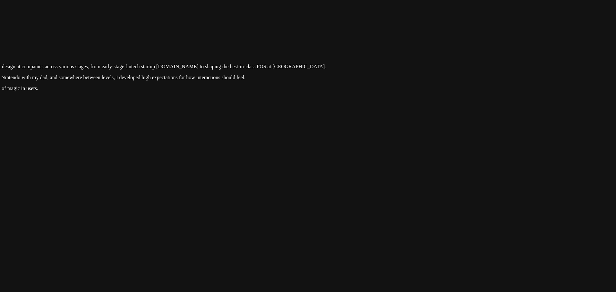
drag
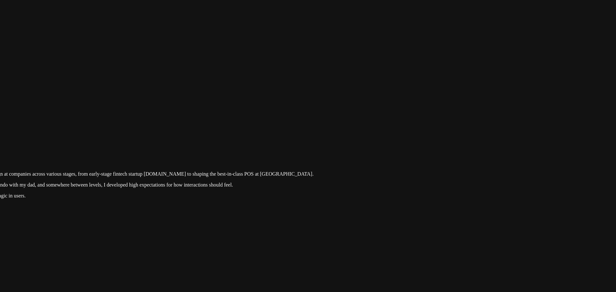
type input "0.11"
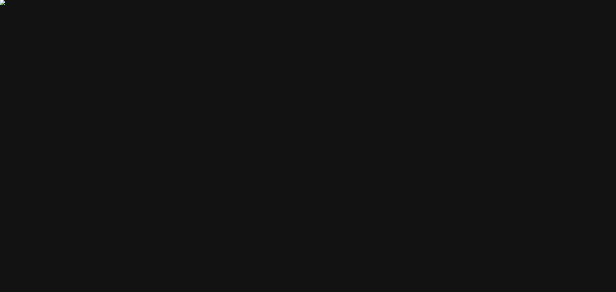
drag, startPoint x: 324, startPoint y: 253, endPoint x: 320, endPoint y: 253, distance: 4.2
type input "0.07"
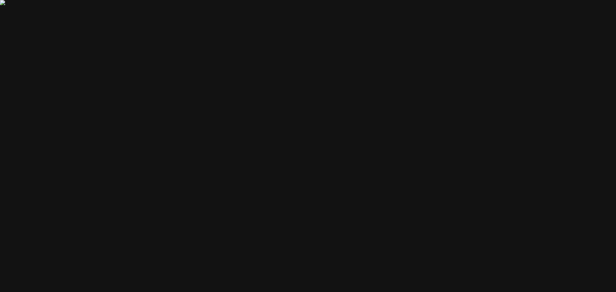
drag, startPoint x: 297, startPoint y: 131, endPoint x: 188, endPoint y: 114, distance: 111.1
drag, startPoint x: 362, startPoint y: 145, endPoint x: 356, endPoint y: 94, distance: 51.6
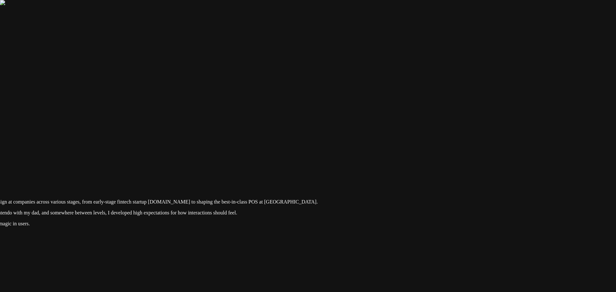
drag, startPoint x: 415, startPoint y: 184, endPoint x: 418, endPoint y: 100, distance: 84.1
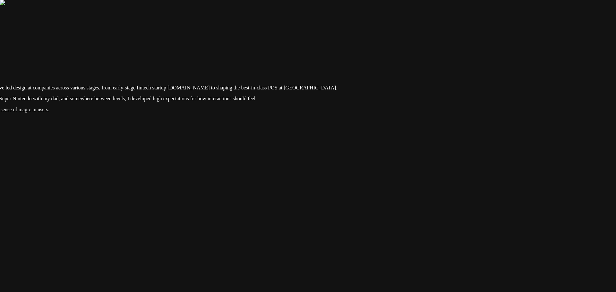
drag, startPoint x: 423, startPoint y: 165, endPoint x: 436, endPoint y: 113, distance: 54.1
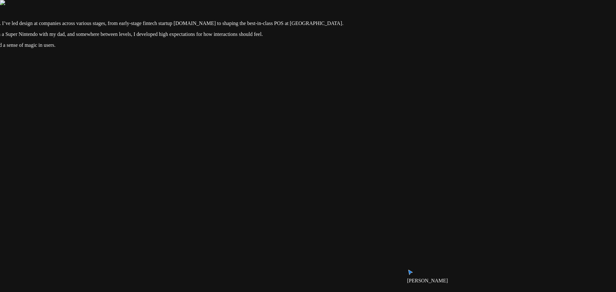
drag, startPoint x: 411, startPoint y: 111, endPoint x: 407, endPoint y: 47, distance: 63.3
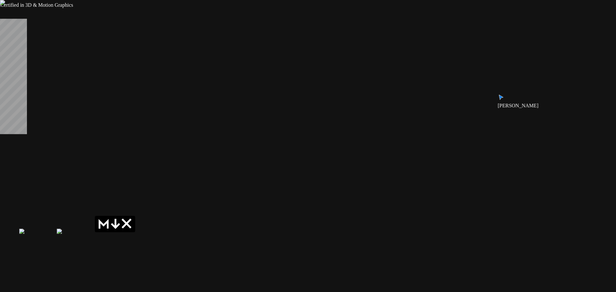
drag, startPoint x: 355, startPoint y: 150, endPoint x: 427, endPoint y: 67, distance: 108.9
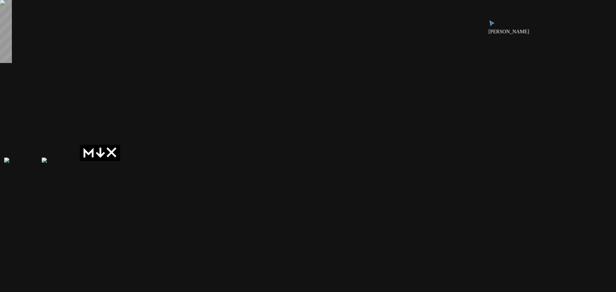
drag, startPoint x: 353, startPoint y: 160, endPoint x: 315, endPoint y: 55, distance: 111.8
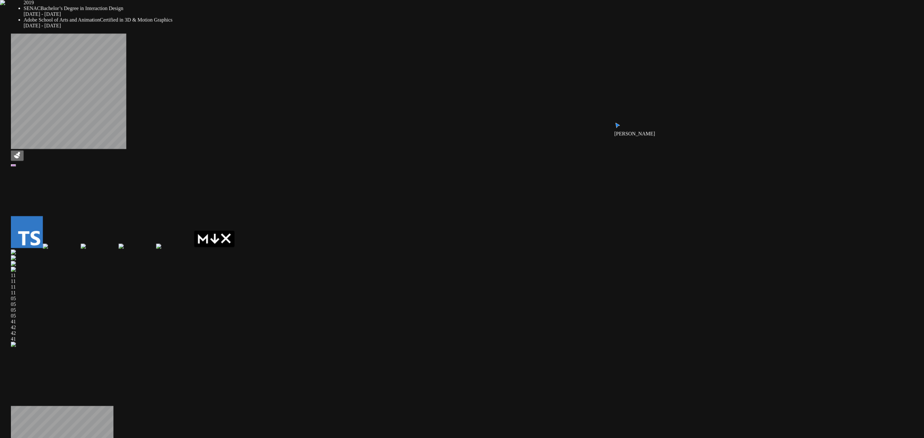
drag, startPoint x: 503, startPoint y: 244, endPoint x: 520, endPoint y: 264, distance: 25.9
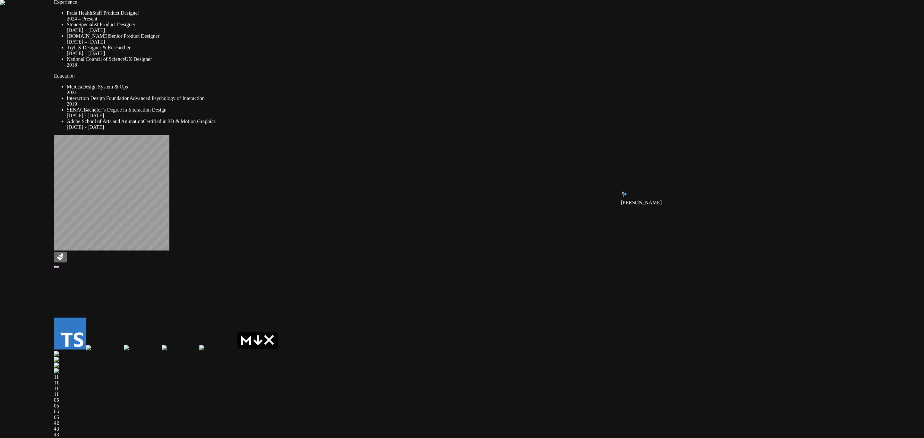
drag, startPoint x: 317, startPoint y: 205, endPoint x: 395, endPoint y: 294, distance: 118.2
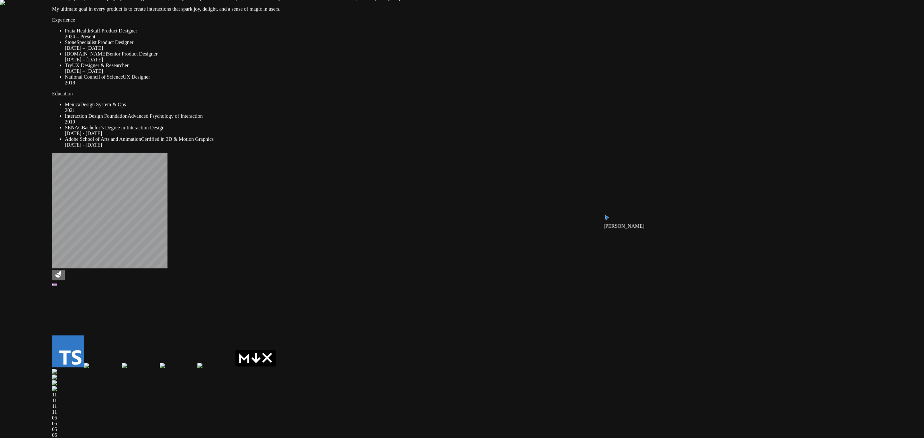
drag, startPoint x: 332, startPoint y: 218, endPoint x: 332, endPoint y: 252, distance: 33.0
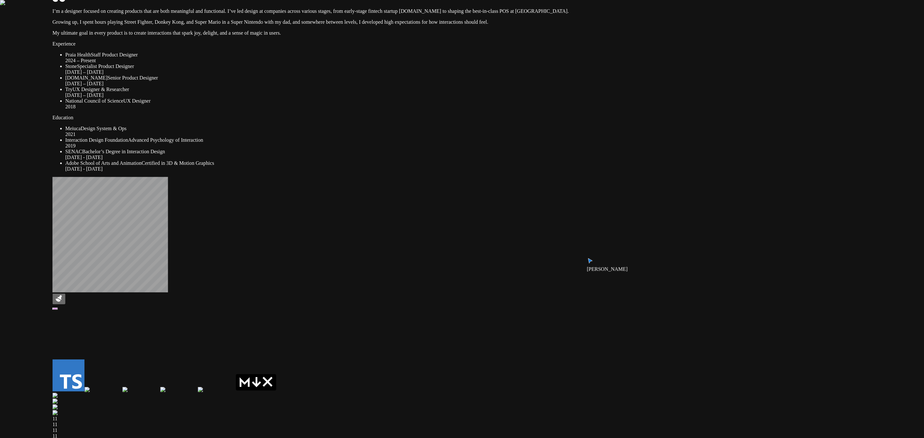
drag, startPoint x: 373, startPoint y: 132, endPoint x: 392, endPoint y: 251, distance: 120.1
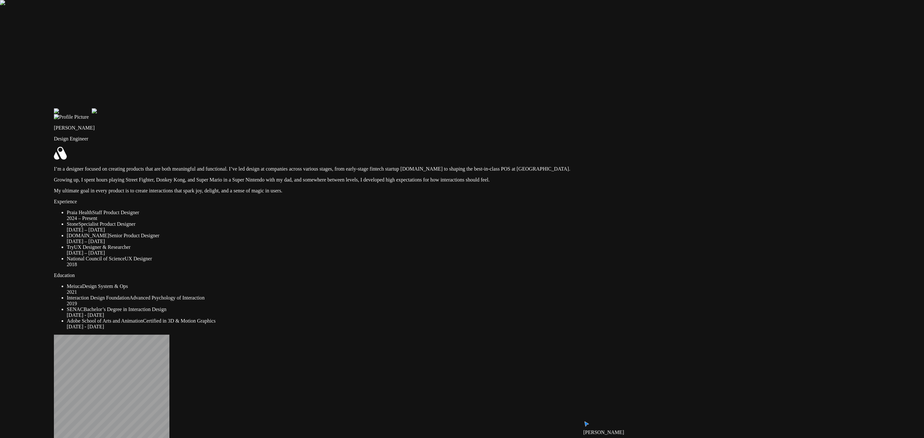
drag, startPoint x: 354, startPoint y: 108, endPoint x: 360, endPoint y: 227, distance: 119.5
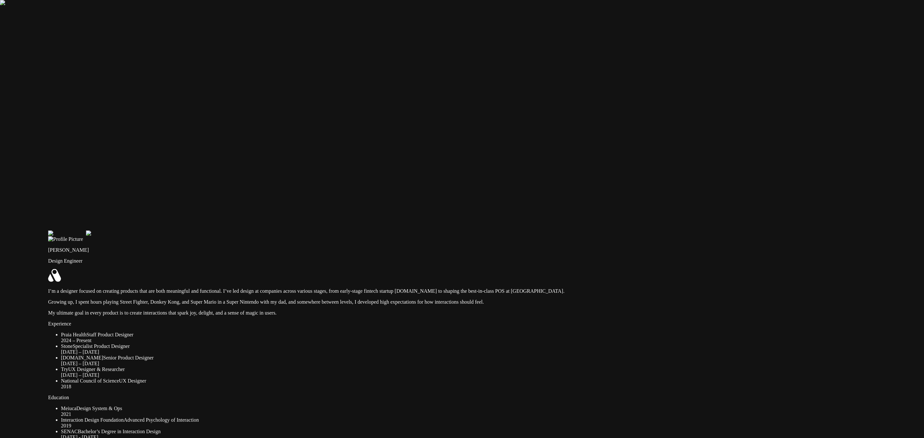
drag, startPoint x: 359, startPoint y: 249, endPoint x: 345, endPoint y: 299, distance: 52.1
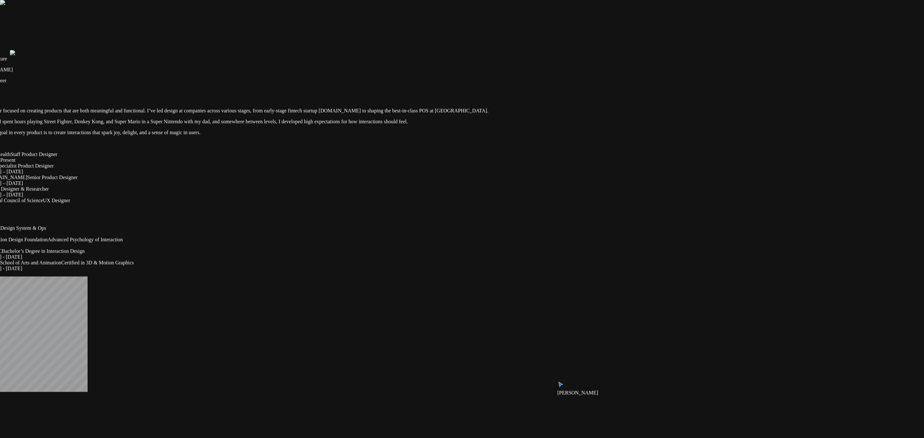
drag, startPoint x: 280, startPoint y: 161, endPoint x: 322, endPoint y: 140, distance: 46.3
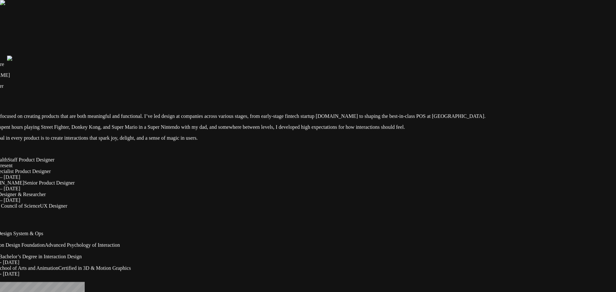
drag, startPoint x: 321, startPoint y: 158, endPoint x: 414, endPoint y: 160, distance: 93.4
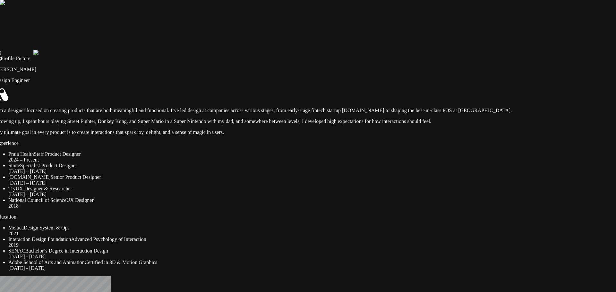
drag, startPoint x: 399, startPoint y: 166, endPoint x: 410, endPoint y: 160, distance: 12.6
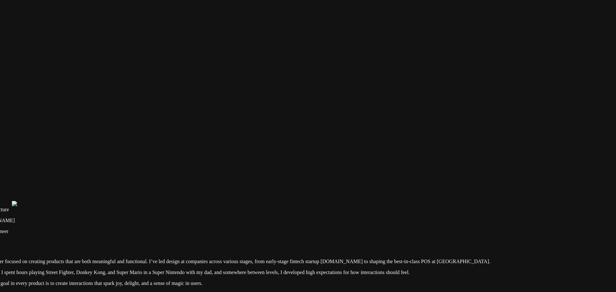
drag, startPoint x: 332, startPoint y: 61, endPoint x: 301, endPoint y: 199, distance: 140.9
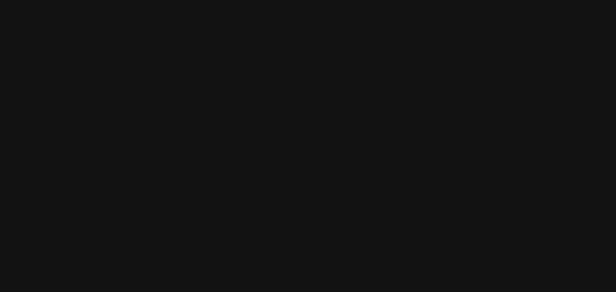
drag, startPoint x: 270, startPoint y: 152, endPoint x: 249, endPoint y: 208, distance: 60.0
drag, startPoint x: 395, startPoint y: 92, endPoint x: 395, endPoint y: 116, distance: 24.7
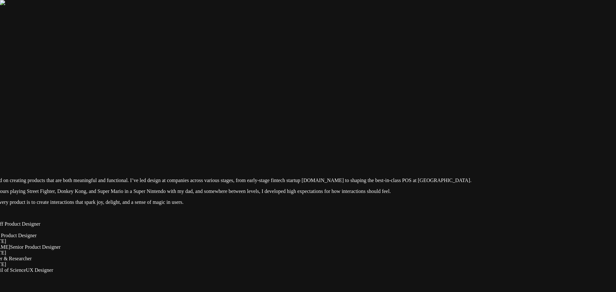
drag, startPoint x: 335, startPoint y: 153, endPoint x: 336, endPoint y: -21, distance: 173.9
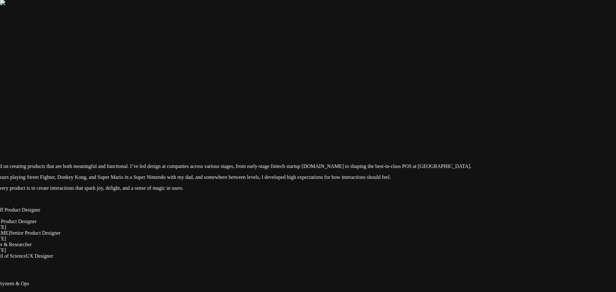
drag, startPoint x: 323, startPoint y: 253, endPoint x: 320, endPoint y: 253, distance: 3.9
type input "0.05"
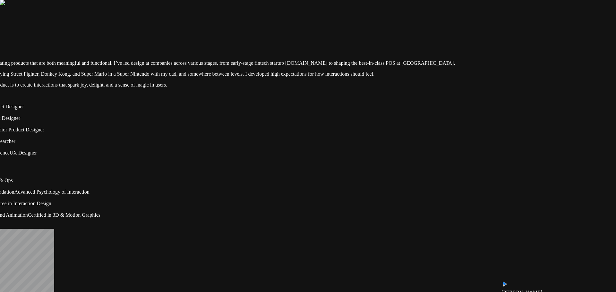
drag, startPoint x: 383, startPoint y: 100, endPoint x: 366, endPoint y: -9, distance: 110.4
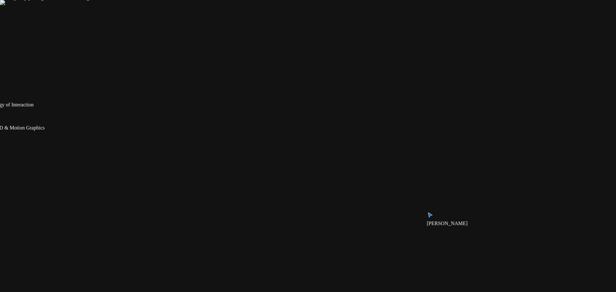
drag, startPoint x: 456, startPoint y: 138, endPoint x: 338, endPoint y: 19, distance: 168.3
drag, startPoint x: 384, startPoint y: 119, endPoint x: 327, endPoint y: -31, distance: 160.7
drag, startPoint x: 516, startPoint y: 110, endPoint x: 482, endPoint y: 101, distance: 35.7
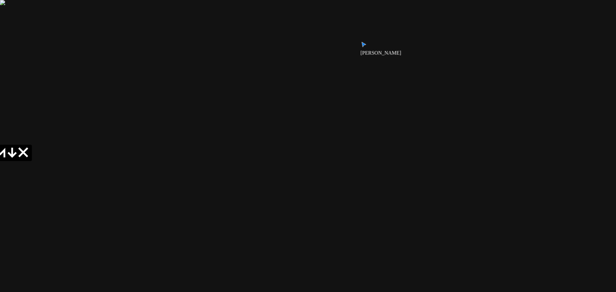
drag, startPoint x: 407, startPoint y: 152, endPoint x: 526, endPoint y: 140, distance: 119.3
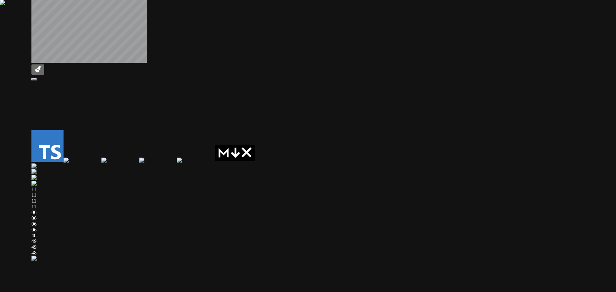
drag, startPoint x: 315, startPoint y: 158, endPoint x: 474, endPoint y: 152, distance: 158.9
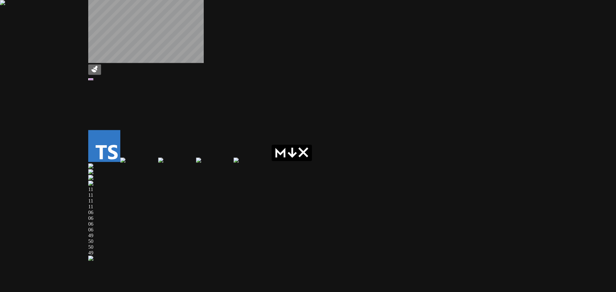
drag, startPoint x: 256, startPoint y: 181, endPoint x: 349, endPoint y: 213, distance: 99.0
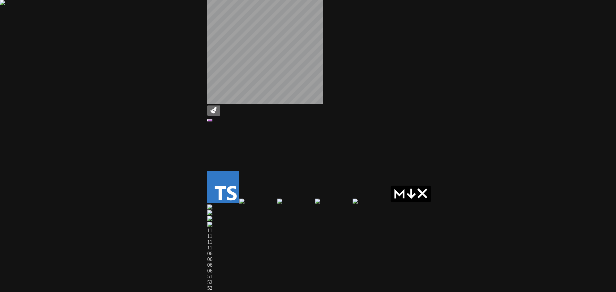
drag, startPoint x: 178, startPoint y: 108, endPoint x: 170, endPoint y: 214, distance: 106.5
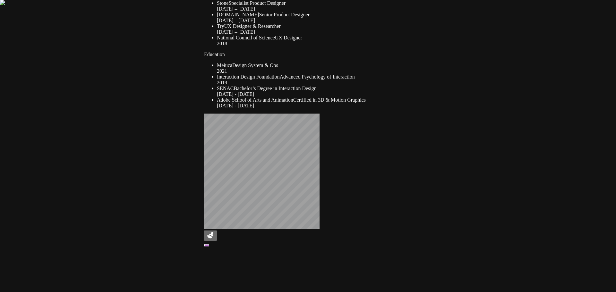
drag, startPoint x: 165, startPoint y: 130, endPoint x: 172, endPoint y: 155, distance: 25.7
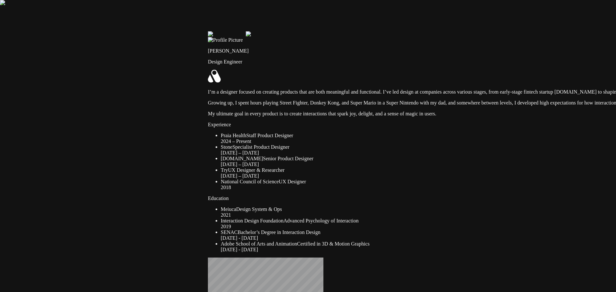
drag, startPoint x: 174, startPoint y: 114, endPoint x: 226, endPoint y: 119, distance: 52.5
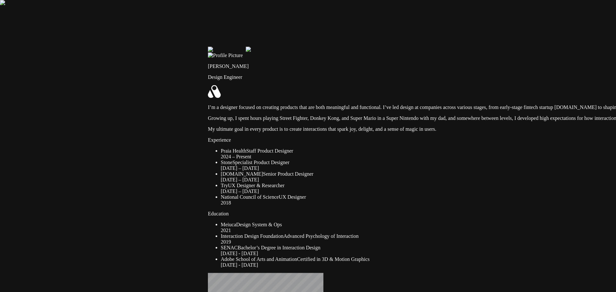
drag, startPoint x: 234, startPoint y: 116, endPoint x: 241, endPoint y: 174, distance: 58.1
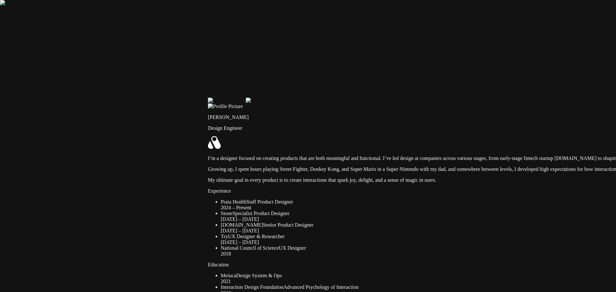
drag, startPoint x: 237, startPoint y: 179, endPoint x: 269, endPoint y: 57, distance: 125.8
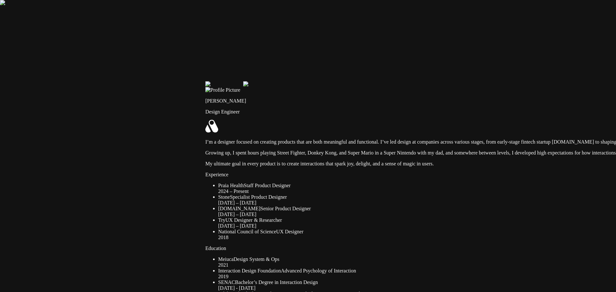
drag, startPoint x: 210, startPoint y: 108, endPoint x: 238, endPoint y: 138, distance: 40.4
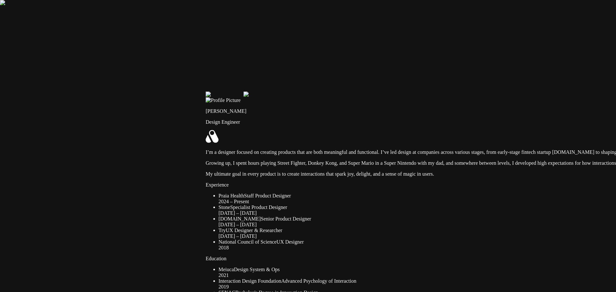
drag, startPoint x: 238, startPoint y: 138, endPoint x: 238, endPoint y: 229, distance: 91.8
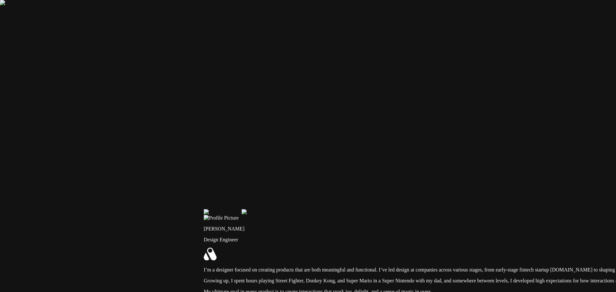
drag, startPoint x: 309, startPoint y: 130, endPoint x: 304, endPoint y: 172, distance: 42.6
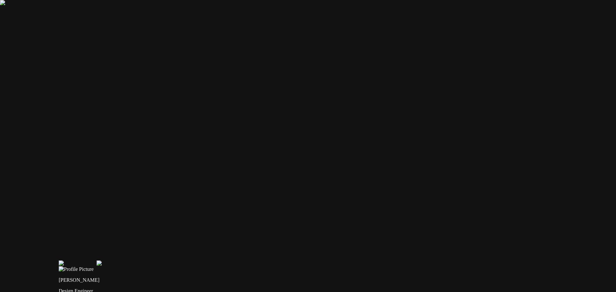
drag, startPoint x: 262, startPoint y: 166, endPoint x: 34, endPoint y: 63, distance: 250.5
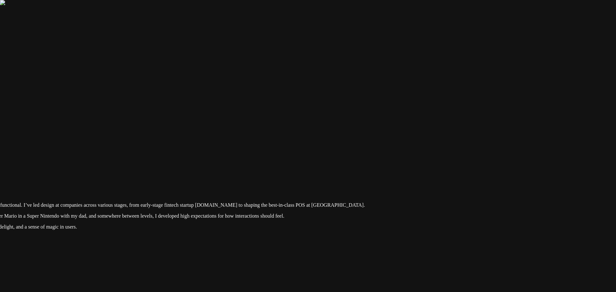
drag, startPoint x: 166, startPoint y: 131, endPoint x: 29, endPoint y: 67, distance: 151.2
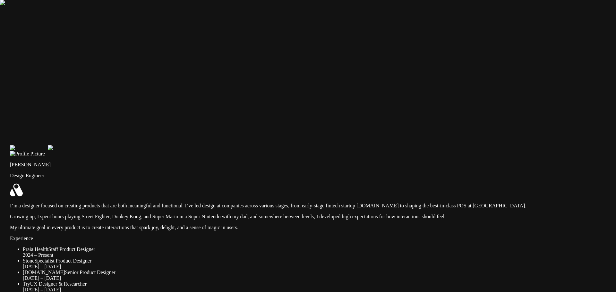
drag, startPoint x: 248, startPoint y: 97, endPoint x: 412, endPoint y: 111, distance: 164.9
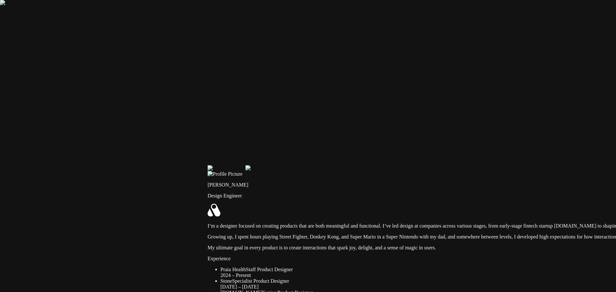
drag, startPoint x: 220, startPoint y: 117, endPoint x: 348, endPoint y: 137, distance: 129.5
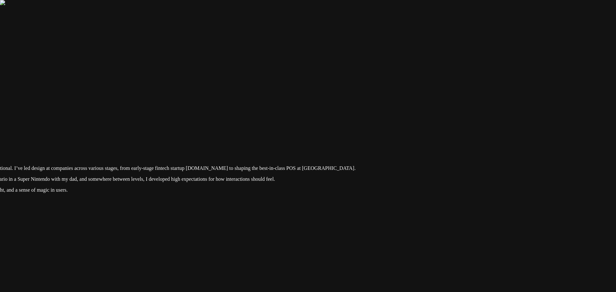
drag, startPoint x: 369, startPoint y: 138, endPoint x: 0, endPoint y: 70, distance: 374.8
drag, startPoint x: 47, startPoint y: 84, endPoint x: 429, endPoint y: 140, distance: 385.9
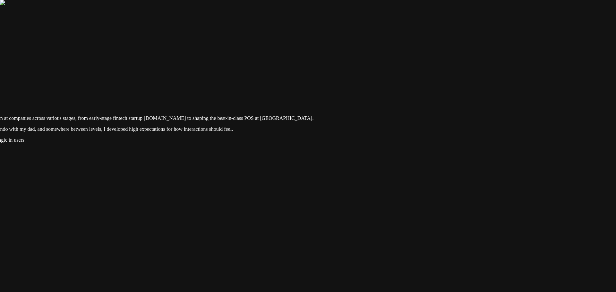
drag, startPoint x: 311, startPoint y: 115, endPoint x: 5, endPoint y: 46, distance: 313.5
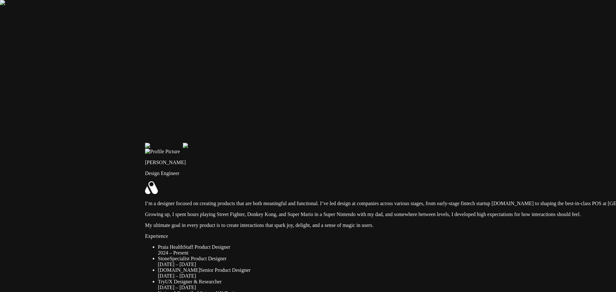
drag, startPoint x: 173, startPoint y: 42, endPoint x: 616, endPoint y: 146, distance: 455.1
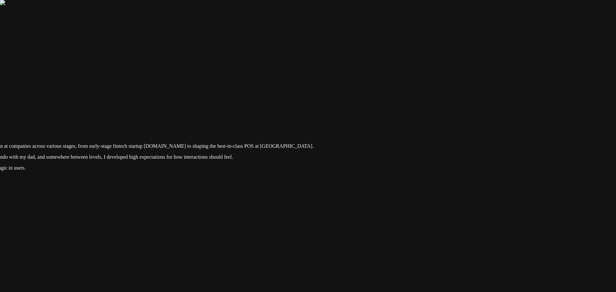
drag, startPoint x: 558, startPoint y: 140, endPoint x: 57, endPoint y: 64, distance: 507.0
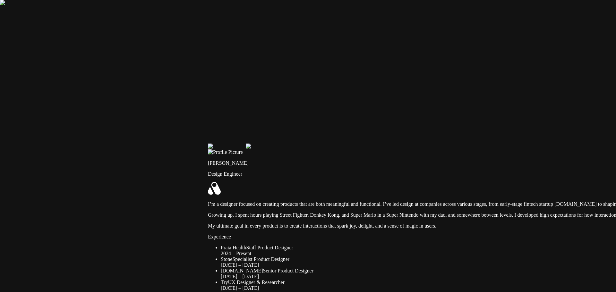
drag, startPoint x: 136, startPoint y: 80, endPoint x: 544, endPoint y: 133, distance: 411.6
drag, startPoint x: 339, startPoint y: 115, endPoint x: 334, endPoint y: 123, distance: 10.2
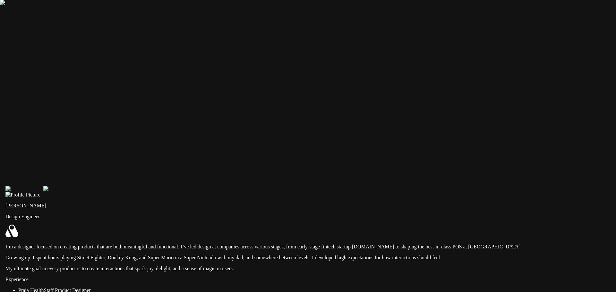
drag, startPoint x: 364, startPoint y: 107, endPoint x: 121, endPoint y: 156, distance: 248.2
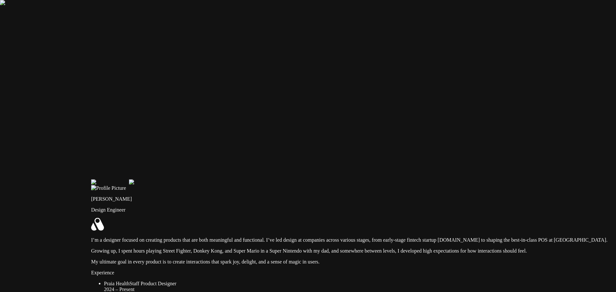
drag, startPoint x: 175, startPoint y: 129, endPoint x: 299, endPoint y: 110, distance: 125.8
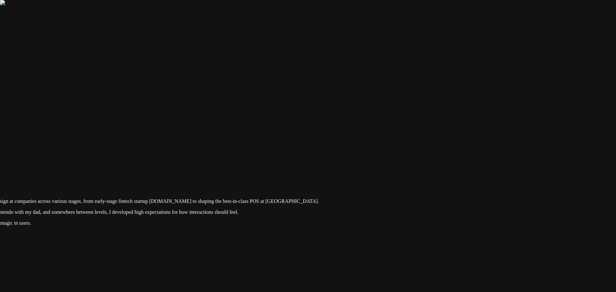
drag, startPoint x: 288, startPoint y: 184, endPoint x: 0, endPoint y: 145, distance: 291.1
drag, startPoint x: 173, startPoint y: 136, endPoint x: 540, endPoint y: 159, distance: 367.5
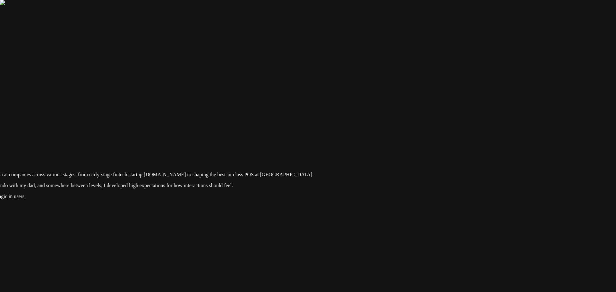
drag
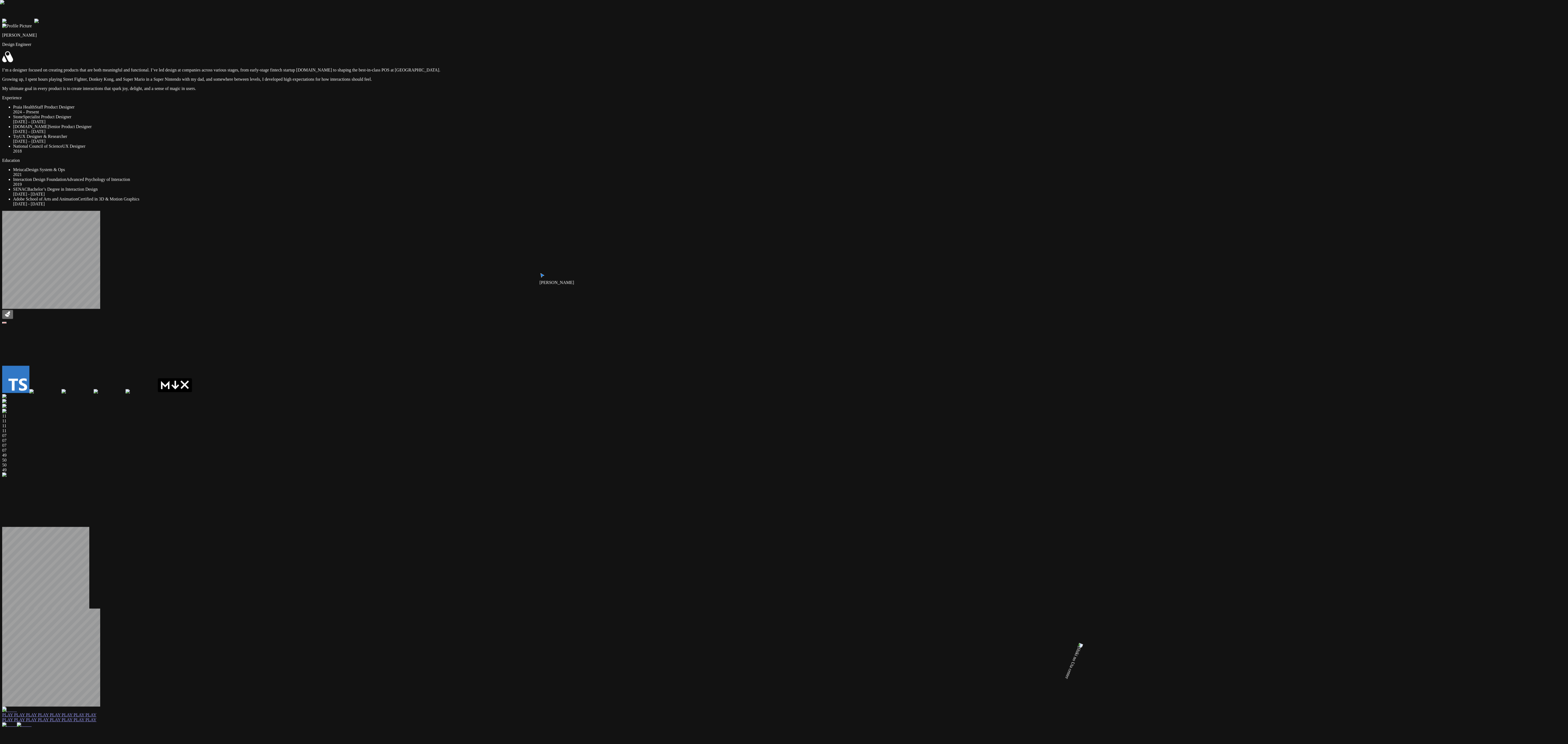
drag, startPoint x: 1164, startPoint y: 403, endPoint x: 1155, endPoint y: 487, distance: 84.5
click at [523, 248] on div "Andre Andre Souza Design Engineer I’m a designer focused on creating products t…" at bounding box center [784, 719] width 1564 height 1425
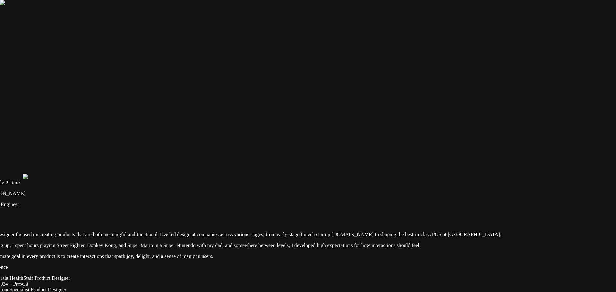
drag, startPoint x: 439, startPoint y: 210, endPoint x: 410, endPoint y: 51, distance: 162.1
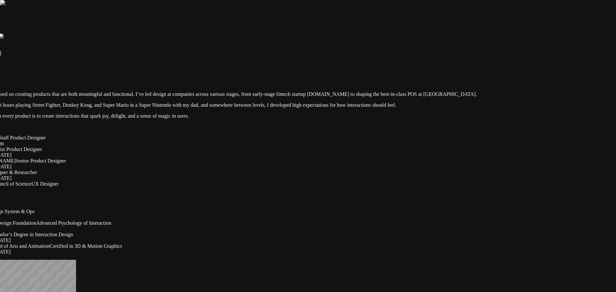
drag, startPoint x: 381, startPoint y: 42, endPoint x: 376, endPoint y: 25, distance: 17.8
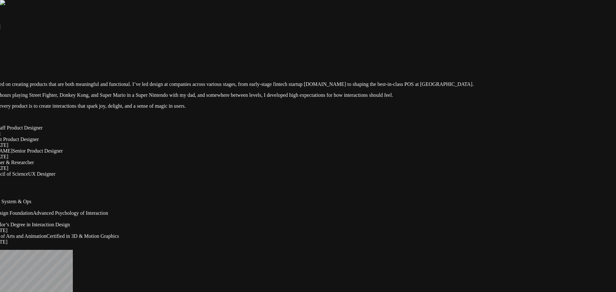
drag, startPoint x: 514, startPoint y: 118, endPoint x: 515, endPoint y: 128, distance: 10.3
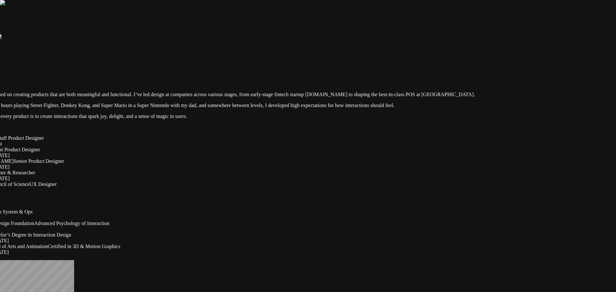
drag, startPoint x: 369, startPoint y: 54, endPoint x: 361, endPoint y: 26, distance: 29.0
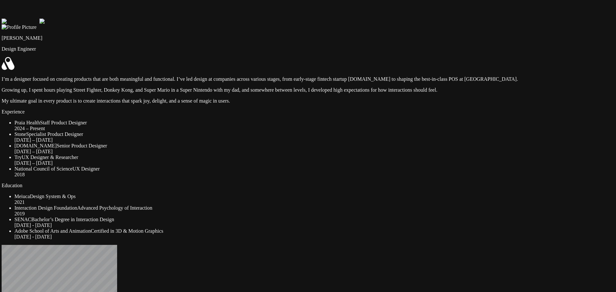
drag, startPoint x: 191, startPoint y: 128, endPoint x: 161, endPoint y: 158, distance: 42.0
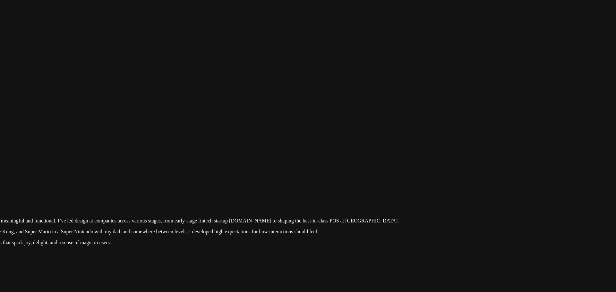
drag, startPoint x: 341, startPoint y: 29, endPoint x: 235, endPoint y: 171, distance: 177.9
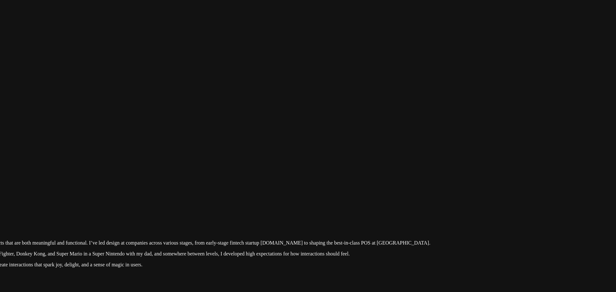
drag, startPoint x: 385, startPoint y: 21, endPoint x: 295, endPoint y: 187, distance: 188.8
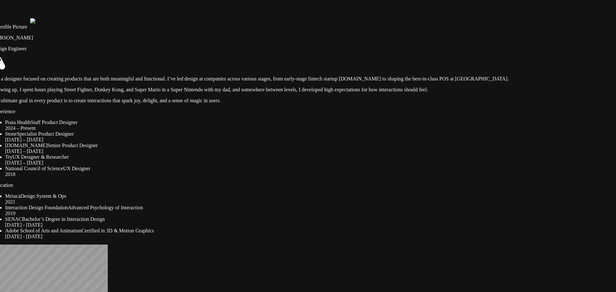
drag, startPoint x: 552, startPoint y: 163, endPoint x: 544, endPoint y: 163, distance: 7.7
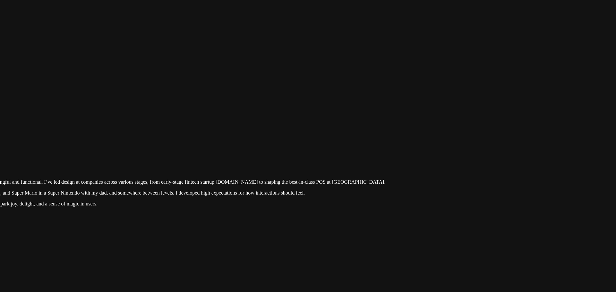
drag, startPoint x: 424, startPoint y: 39, endPoint x: 284, endPoint y: 161, distance: 186.5
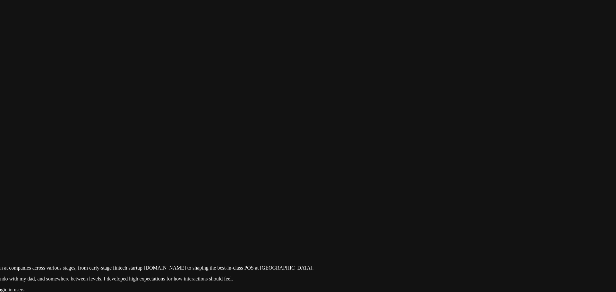
drag, startPoint x: 502, startPoint y: 115, endPoint x: 401, endPoint y: 198, distance: 130.8
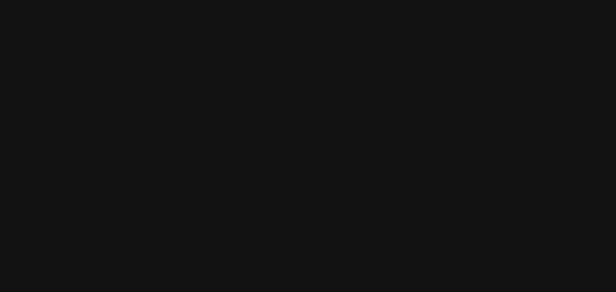
drag, startPoint x: 443, startPoint y: 123, endPoint x: 447, endPoint y: 193, distance: 70.7
drag, startPoint x: 252, startPoint y: 166, endPoint x: 602, endPoint y: 135, distance: 351.1
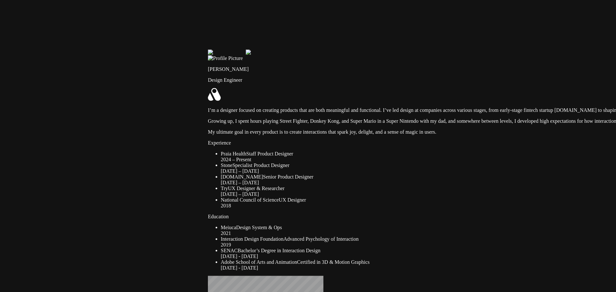
drag, startPoint x: 326, startPoint y: 183, endPoint x: 380, endPoint y: -9, distance: 199.1
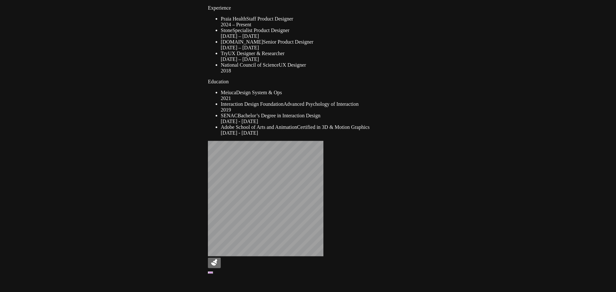
drag, startPoint x: 240, startPoint y: 78, endPoint x: 218, endPoint y: 3, distance: 77.9
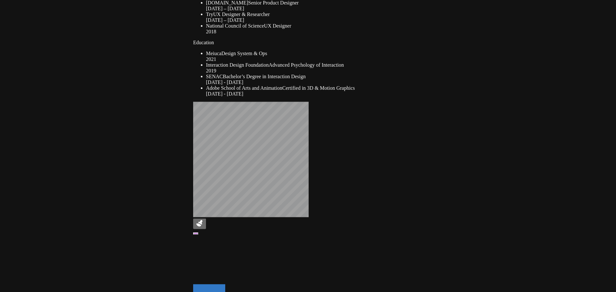
drag, startPoint x: 119, startPoint y: 31, endPoint x: 117, endPoint y: 28, distance: 3.9
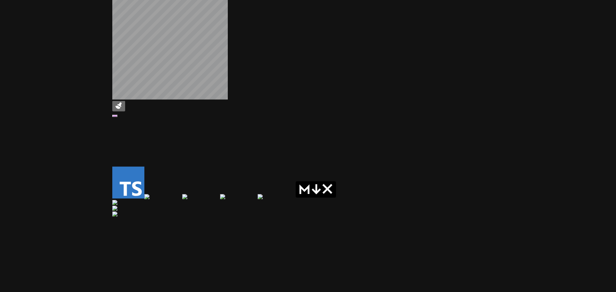
drag, startPoint x: 413, startPoint y: 139, endPoint x: 153, endPoint y: 110, distance: 262.2
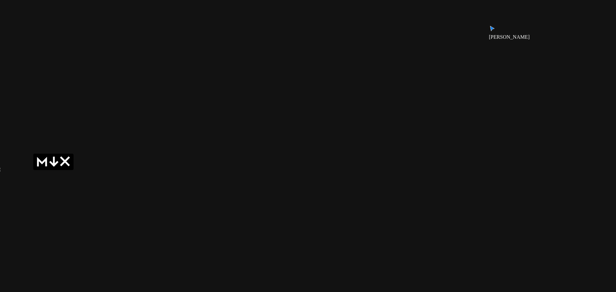
drag, startPoint x: 465, startPoint y: 95, endPoint x: 327, endPoint y: 177, distance: 160.9
drag, startPoint x: 393, startPoint y: 94, endPoint x: 382, endPoint y: 162, distance: 69.5
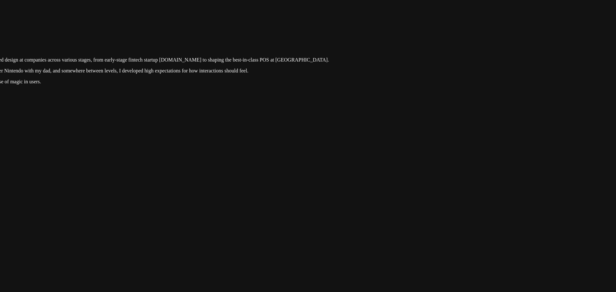
drag, startPoint x: 379, startPoint y: 164, endPoint x: 393, endPoint y: 206, distance: 44.4
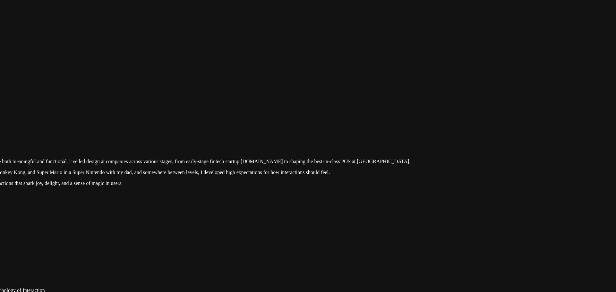
drag, startPoint x: 461, startPoint y: 121, endPoint x: 494, endPoint y: 148, distance: 42.2
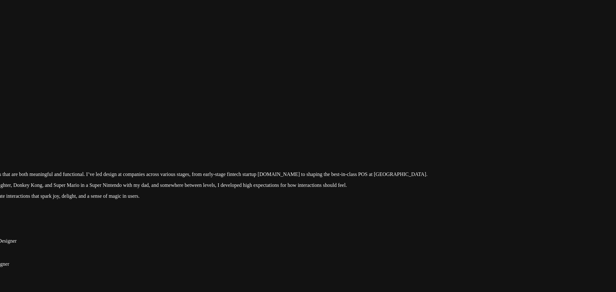
drag, startPoint x: 358, startPoint y: 128, endPoint x: 437, endPoint y: 108, distance: 82.0
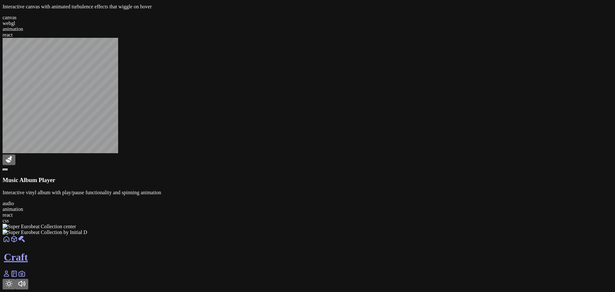
scroll to position [921, 0]
click at [10, 244] on link at bounding box center [7, 241] width 8 height 5
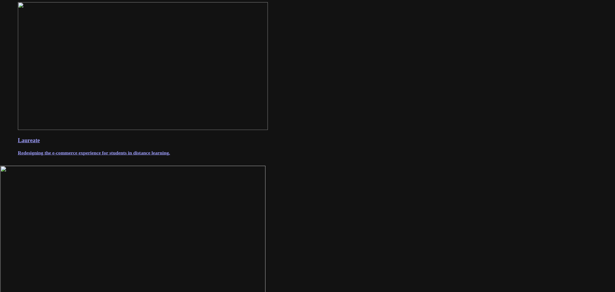
scroll to position [568, 0]
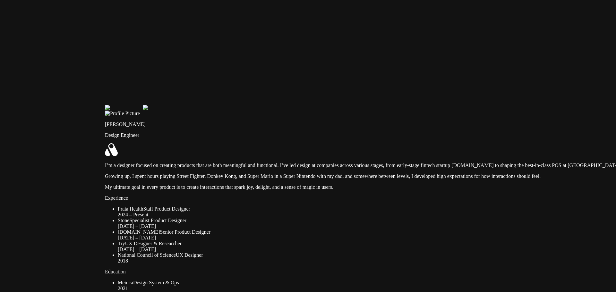
drag, startPoint x: 186, startPoint y: 138, endPoint x: 289, endPoint y: 225, distance: 134.5
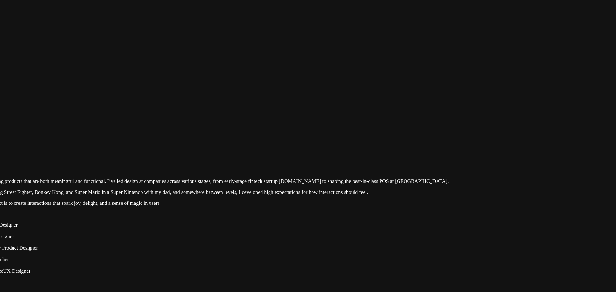
drag, startPoint x: 270, startPoint y: 219, endPoint x: 121, endPoint y: 229, distance: 149.5
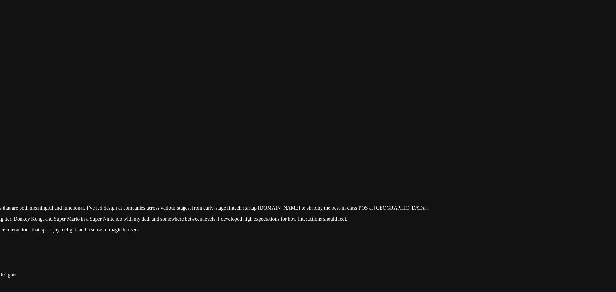
drag, startPoint x: 278, startPoint y: 131, endPoint x: 238, endPoint y: 227, distance: 103.9
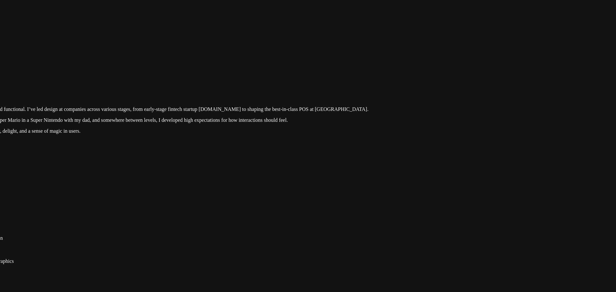
drag, startPoint x: 262, startPoint y: 56, endPoint x: 255, endPoint y: 17, distance: 40.5
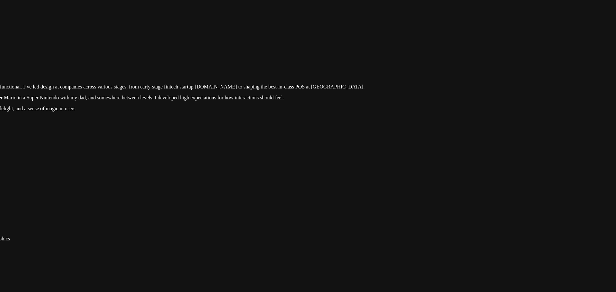
drag, startPoint x: 390, startPoint y: 183, endPoint x: 494, endPoint y: 65, distance: 157.7
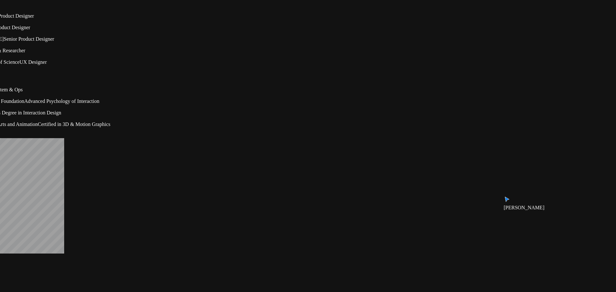
drag, startPoint x: 399, startPoint y: 201, endPoint x: 449, endPoint y: 112, distance: 101.6
